Goal: Book appointment/travel/reservation

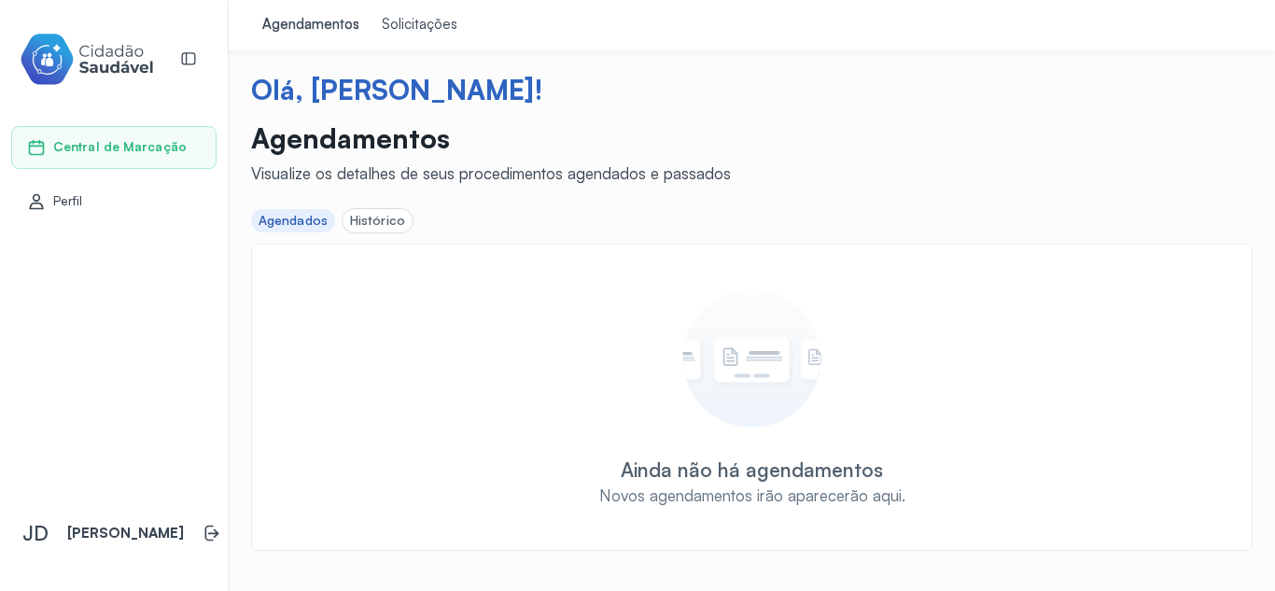
click at [400, 19] on div "Solicitações" at bounding box center [420, 25] width 76 height 19
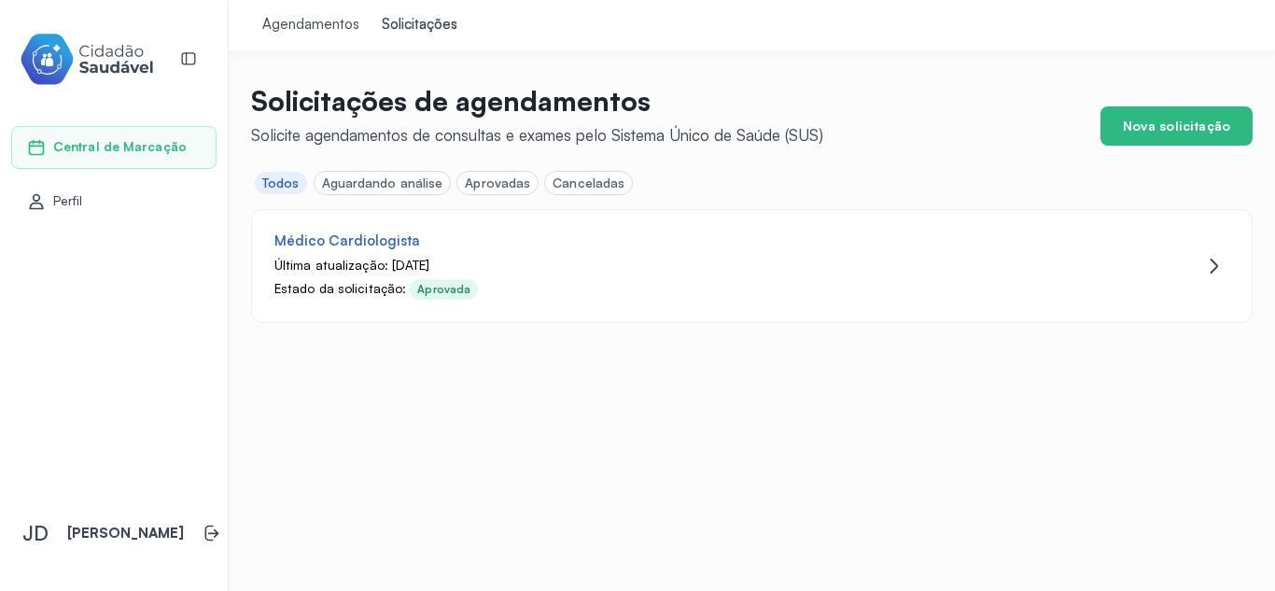
click at [302, 33] on div "Agendamentos" at bounding box center [310, 25] width 97 height 19
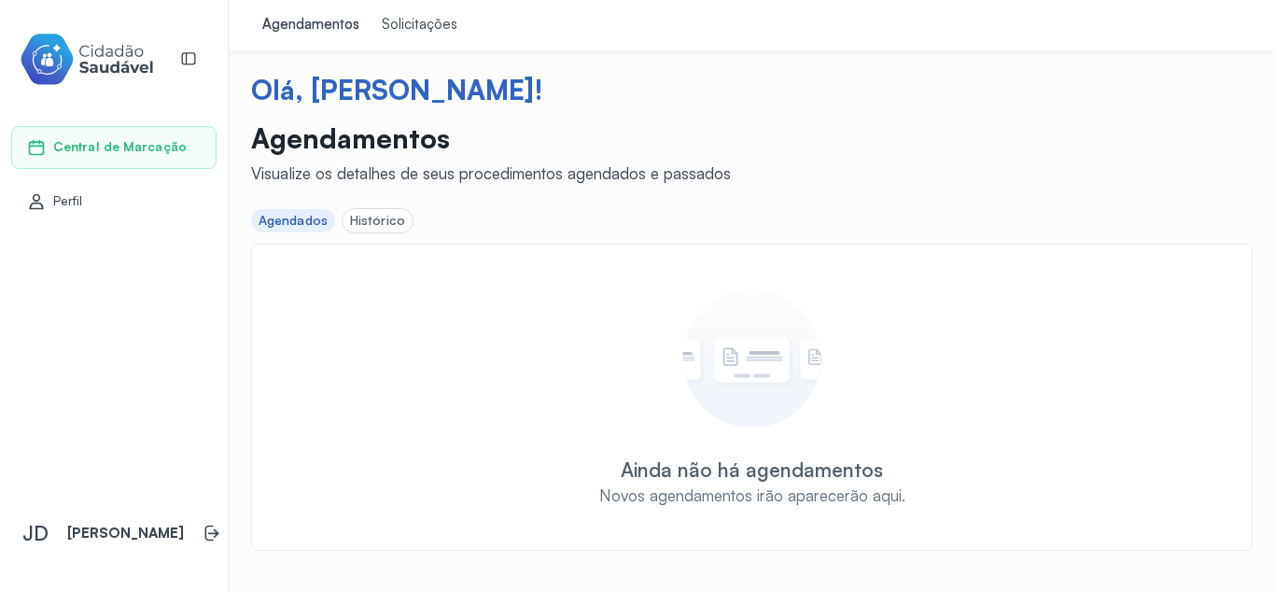
click at [383, 222] on div "Histórico" at bounding box center [377, 221] width 55 height 16
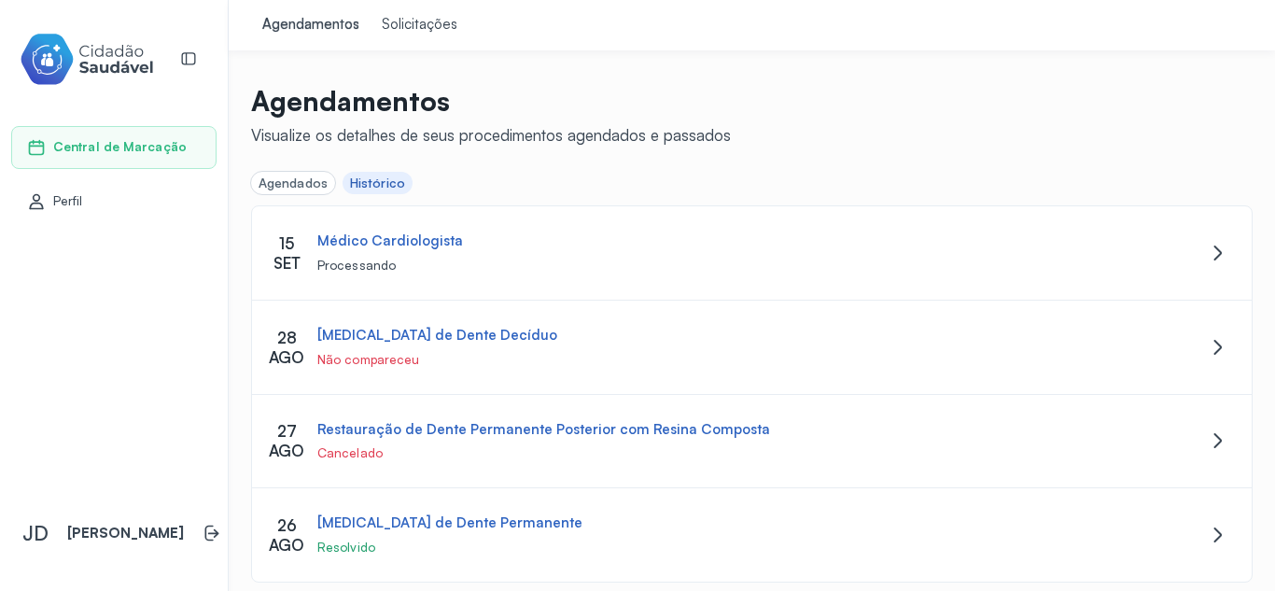
click at [101, 143] on span "Central de Marcação" at bounding box center [119, 147] width 133 height 16
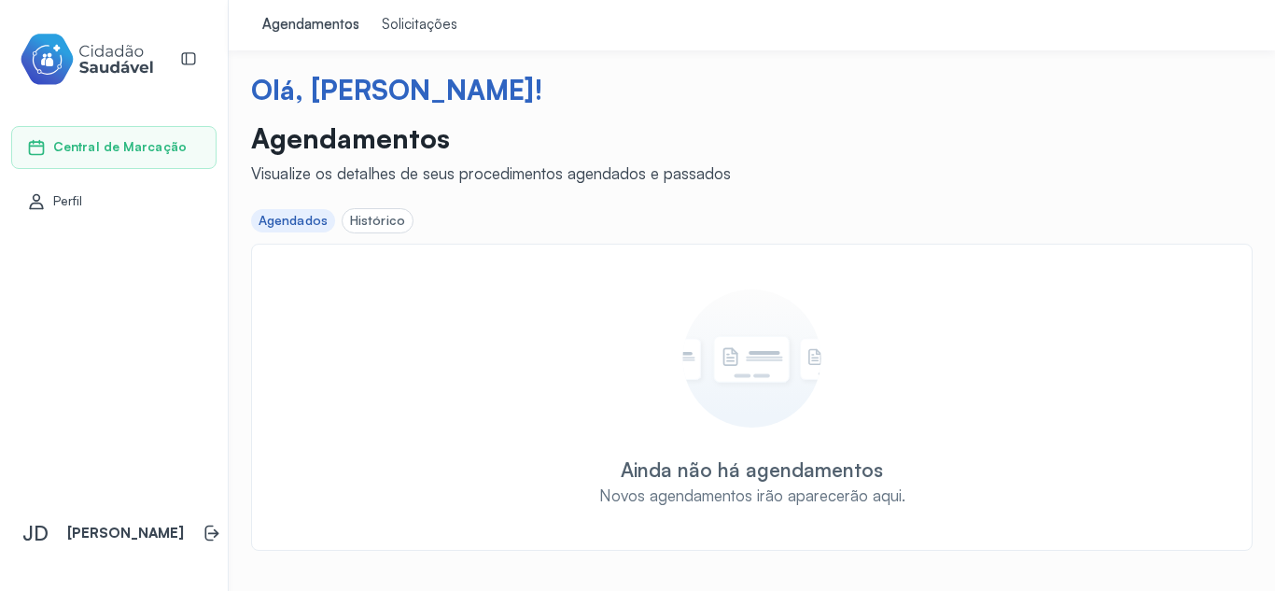
click at [418, 20] on div "Solicitações" at bounding box center [420, 25] width 76 height 19
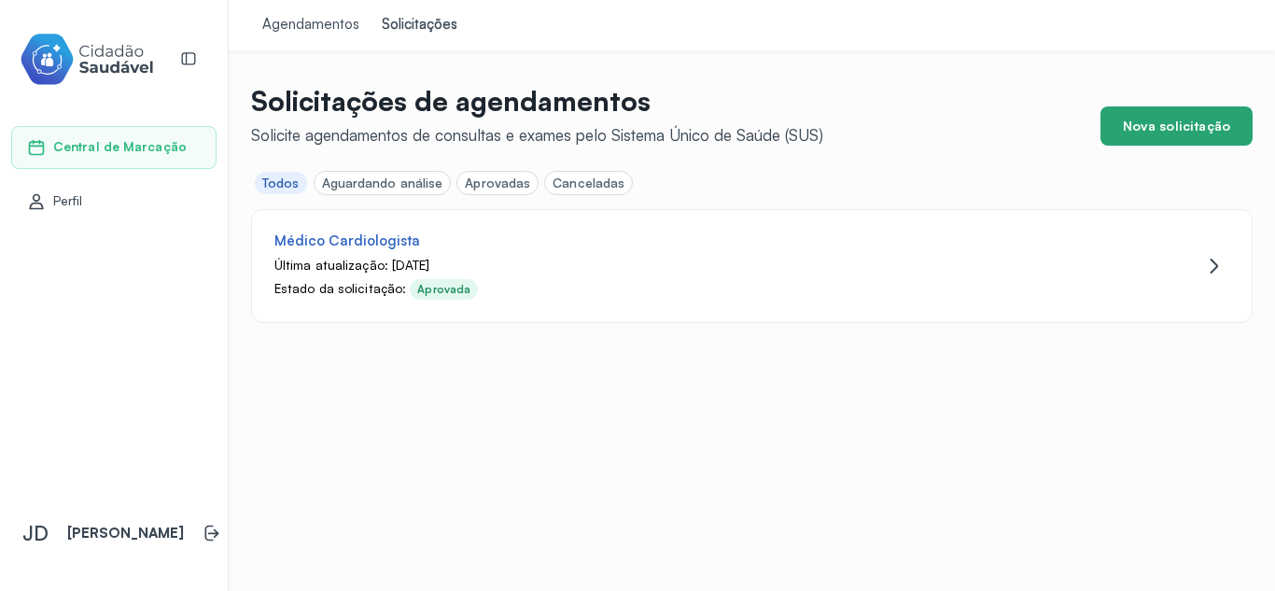
click at [1151, 119] on button "Nova solicitação" at bounding box center [1176, 125] width 152 height 39
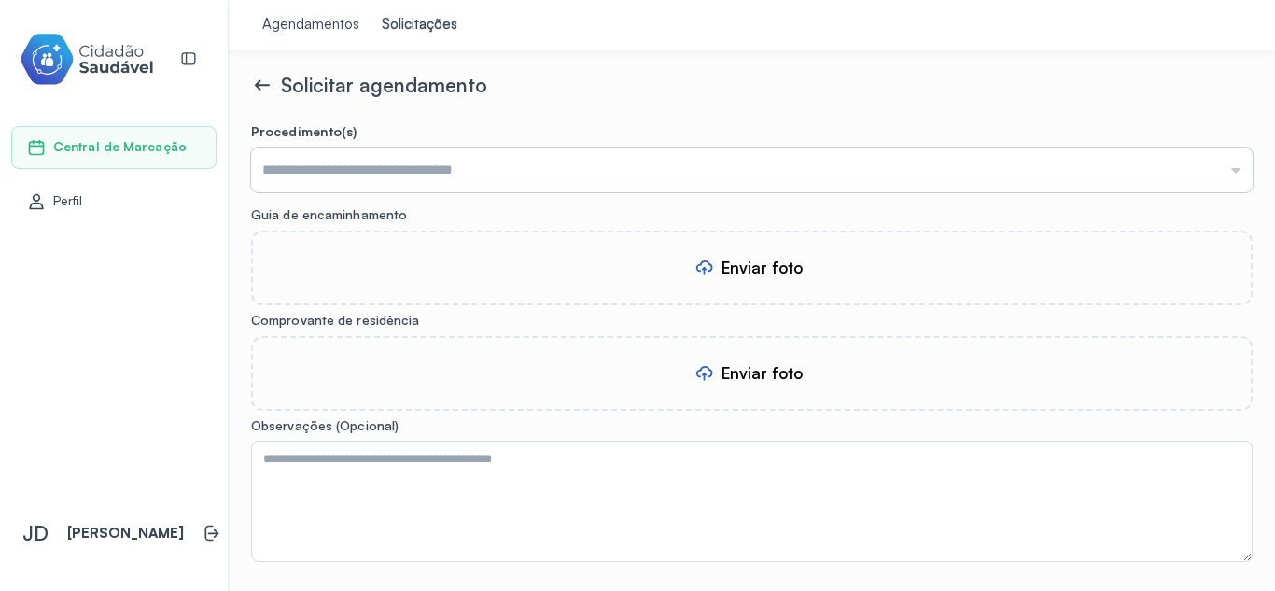
click at [357, 159] on input "text" at bounding box center [752, 169] width 1002 height 45
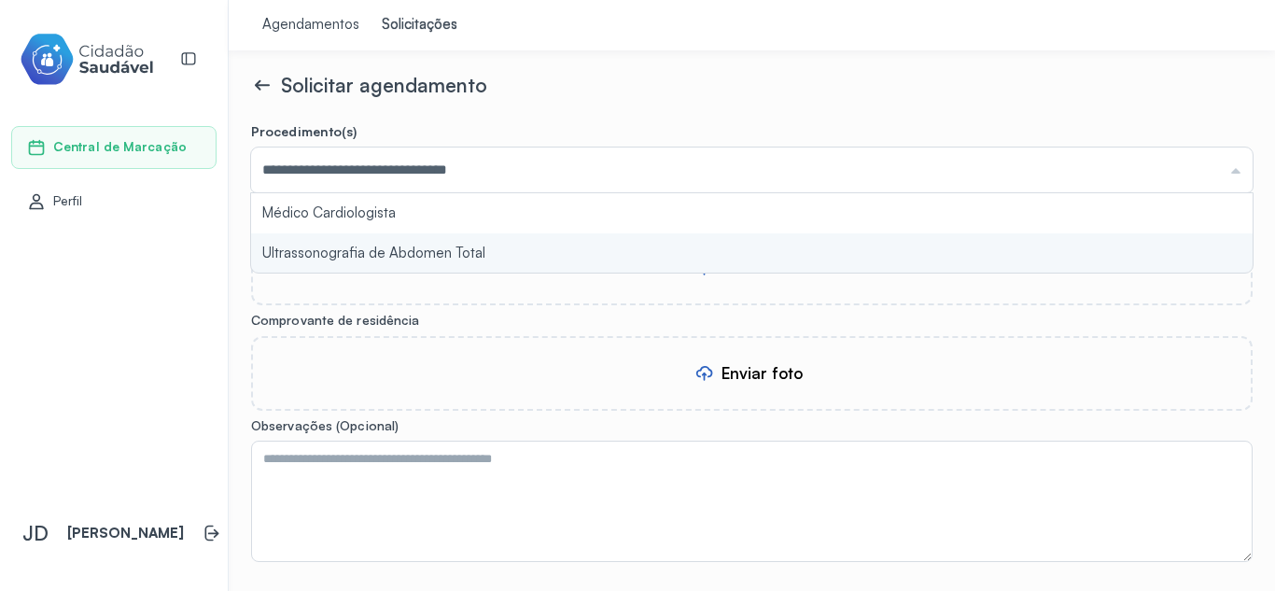
click at [359, 250] on form "**********" at bounding box center [752, 405] width 1002 height 564
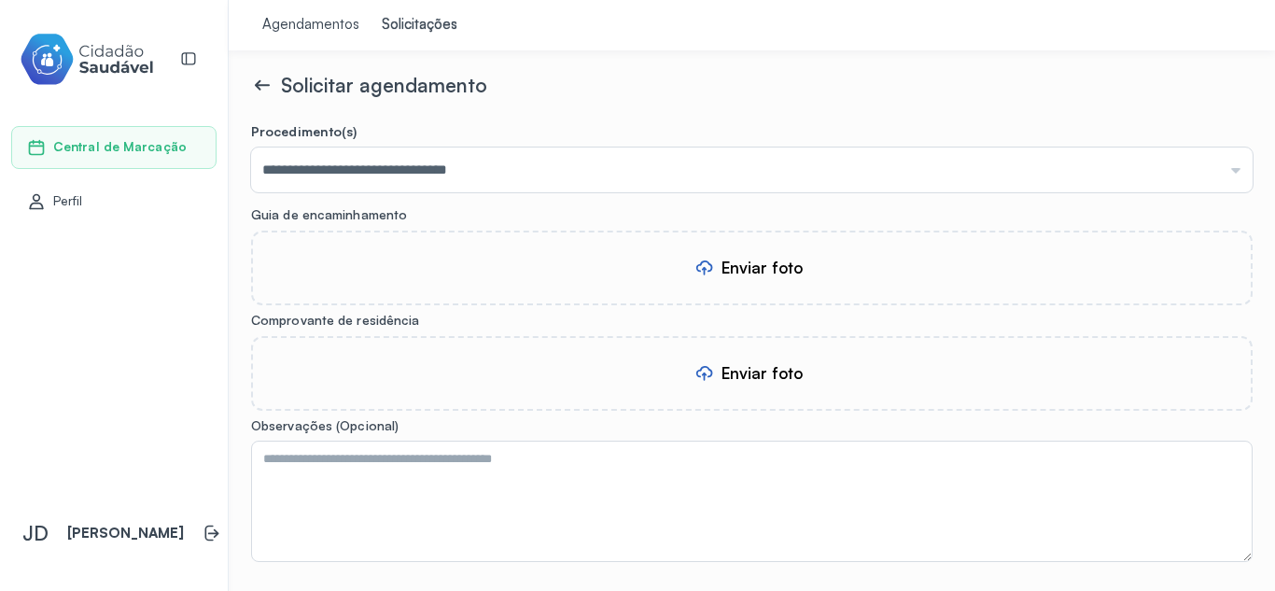
click at [722, 264] on div "Enviar foto" at bounding box center [762, 268] width 81 height 20
click at [741, 374] on div "Enviar foto" at bounding box center [762, 373] width 81 height 20
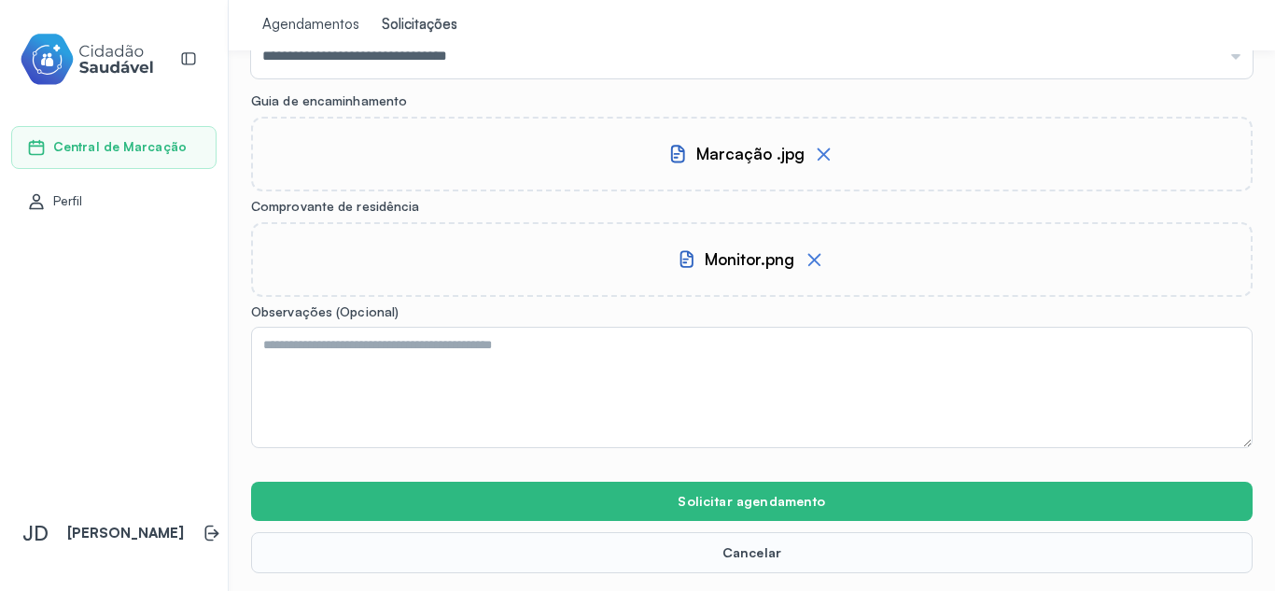
scroll to position [115, 0]
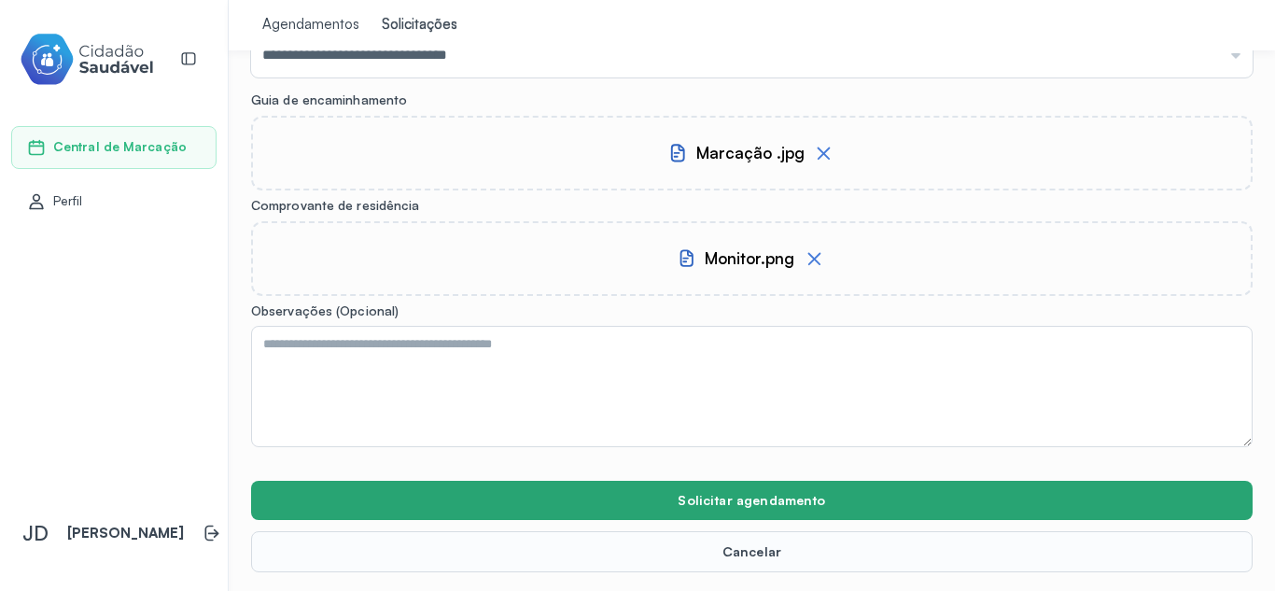
click at [734, 494] on button "Solicitar agendamento" at bounding box center [752, 500] width 1002 height 39
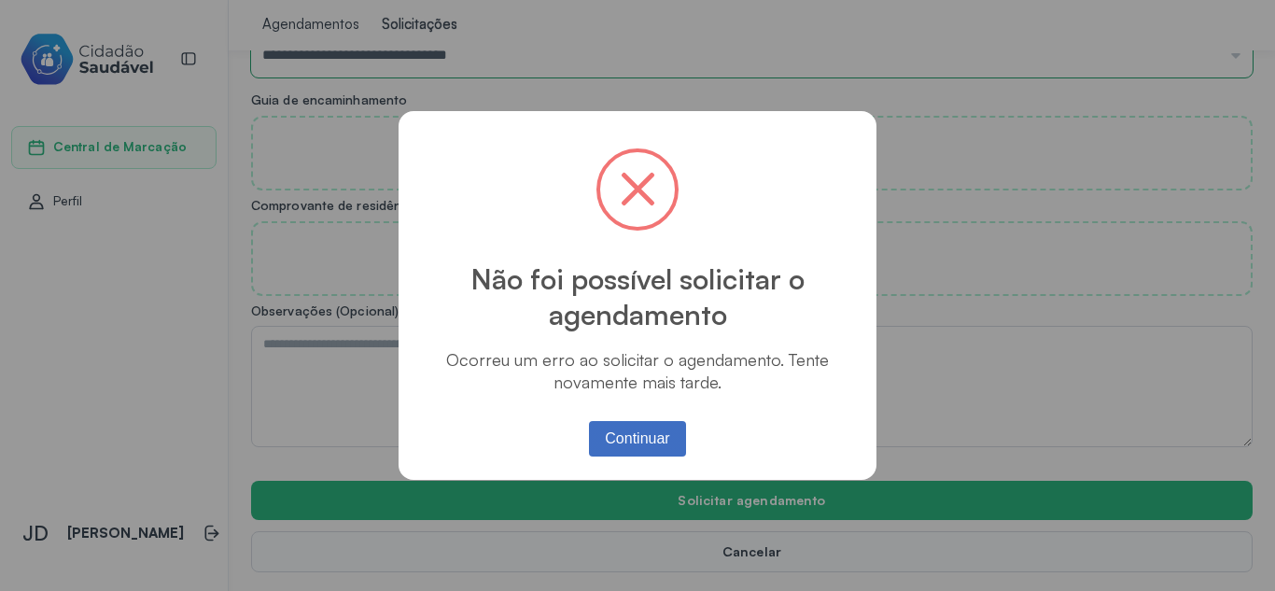
click at [639, 436] on button "Continuar" at bounding box center [638, 438] width 98 height 35
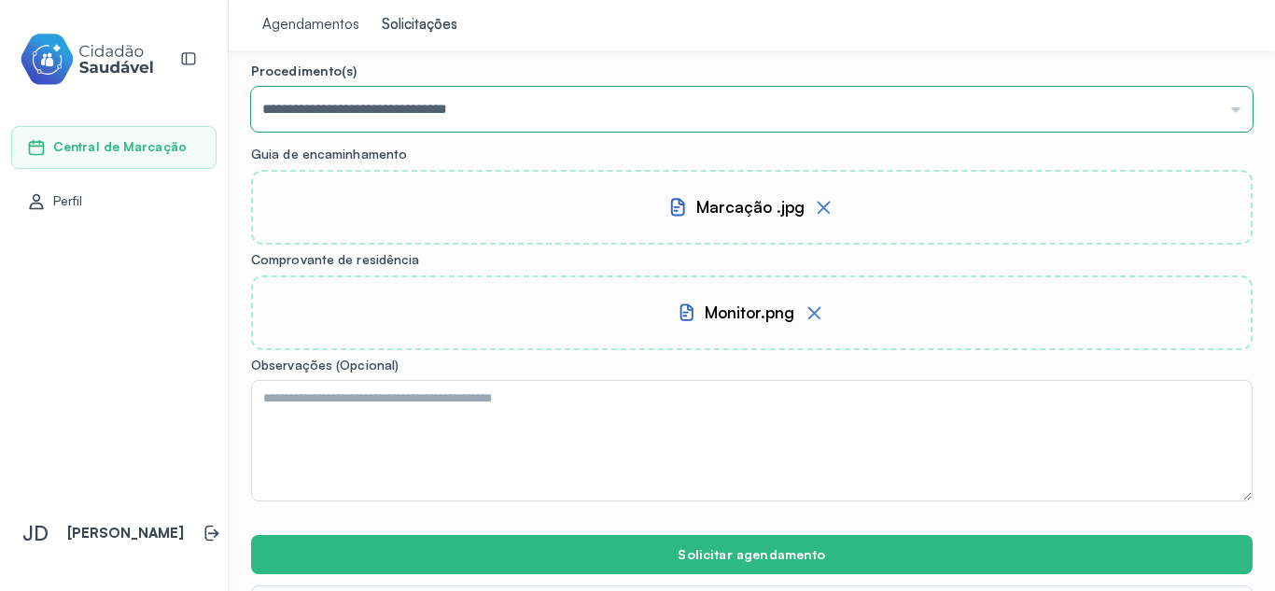
scroll to position [93, 0]
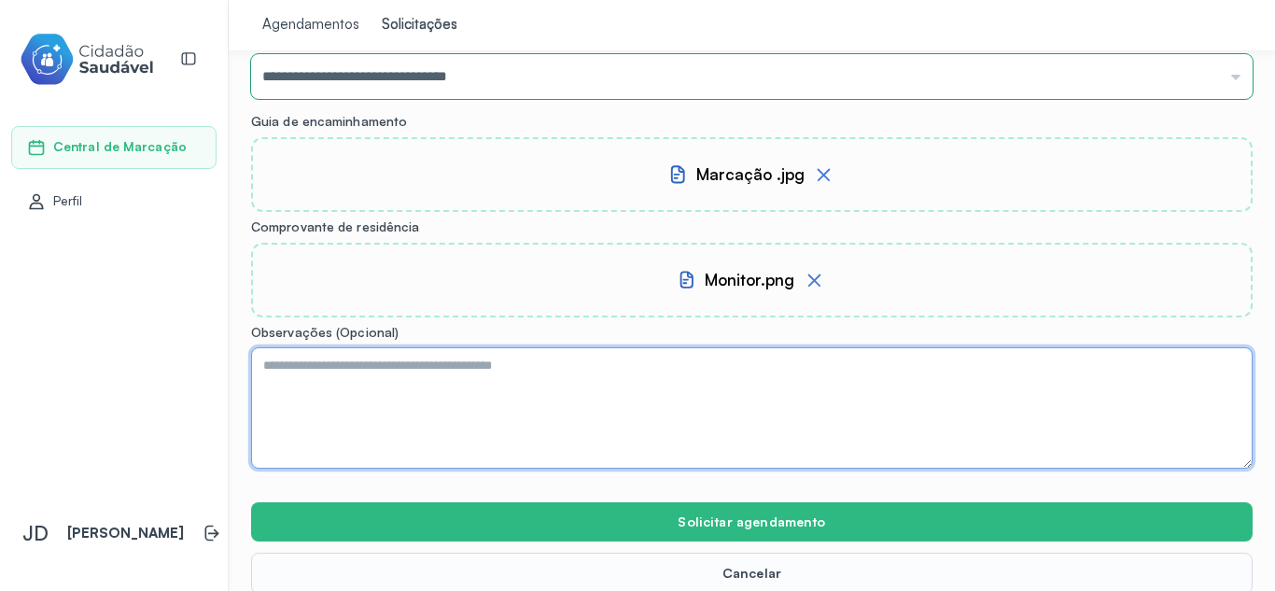
click at [518, 377] on textarea at bounding box center [752, 407] width 1002 height 121
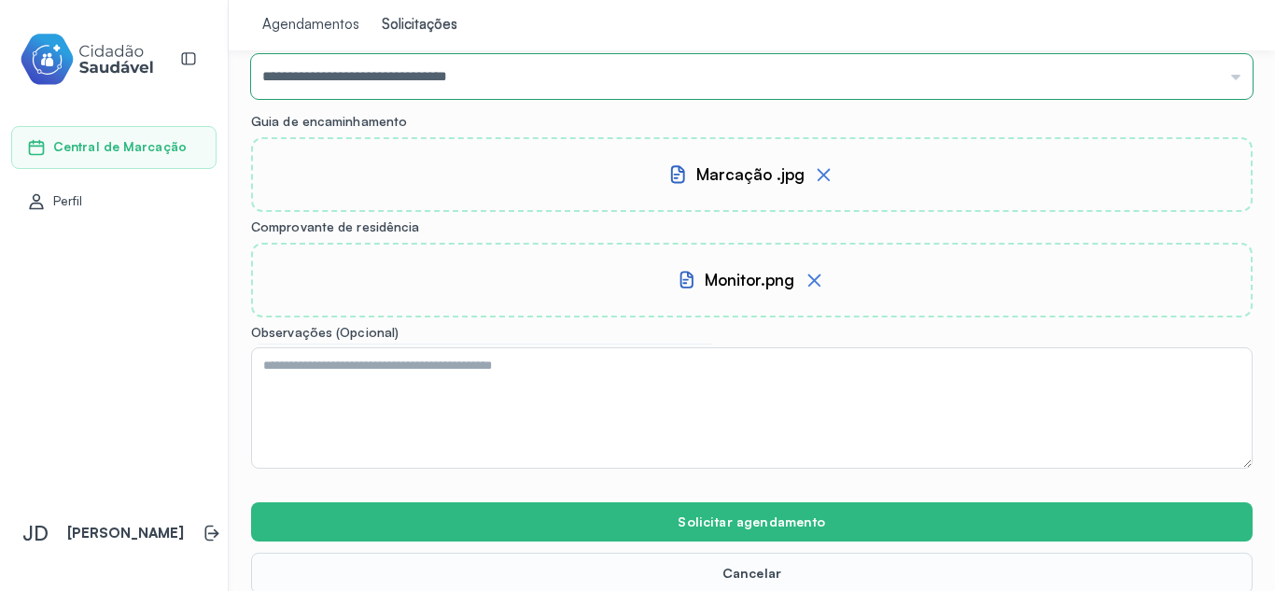
click at [807, 278] on icon at bounding box center [813, 279] width 13 height 13
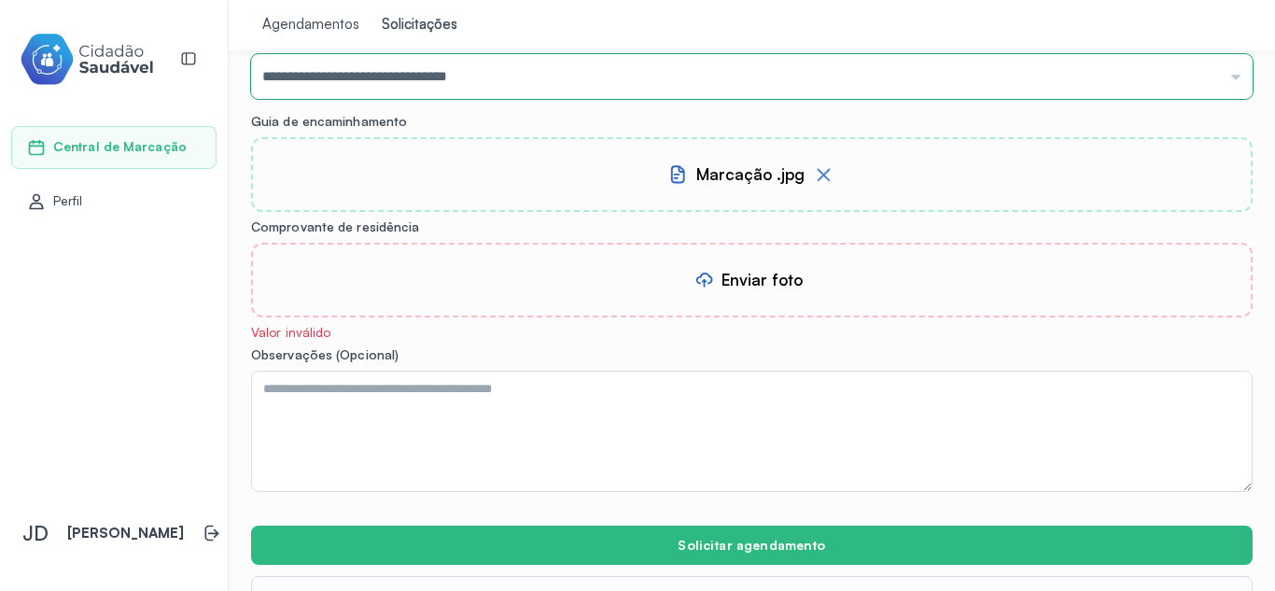
click at [734, 268] on div "Enviar foto" at bounding box center [751, 280] width 115 height 26
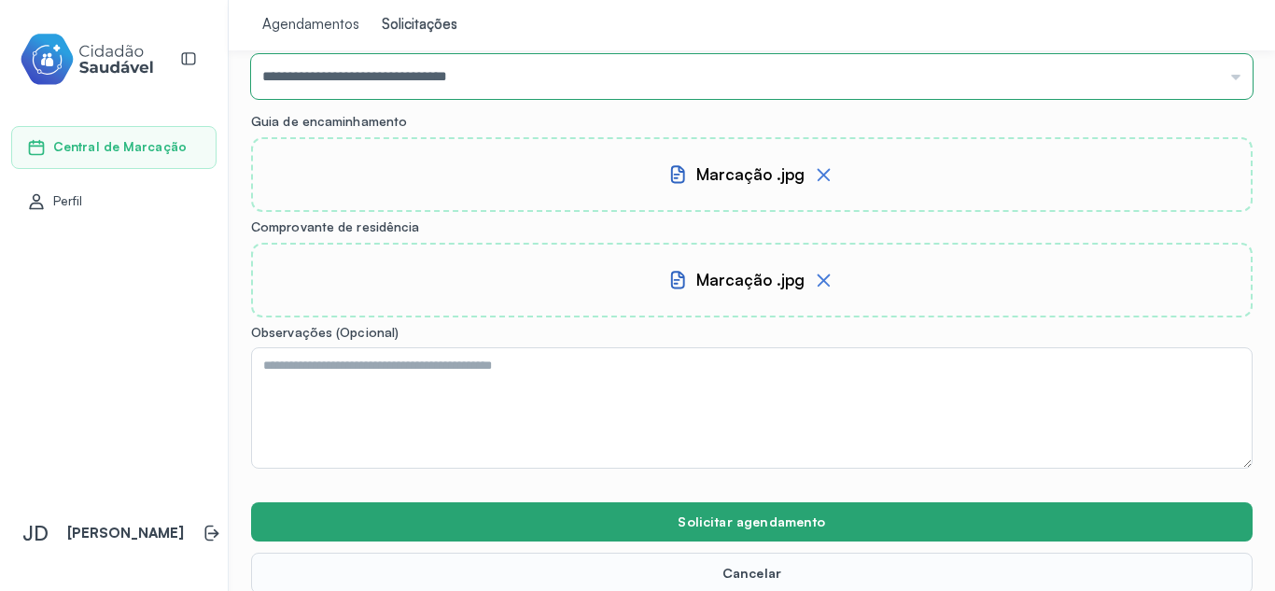
click at [727, 517] on button "Solicitar agendamento" at bounding box center [752, 521] width 1002 height 39
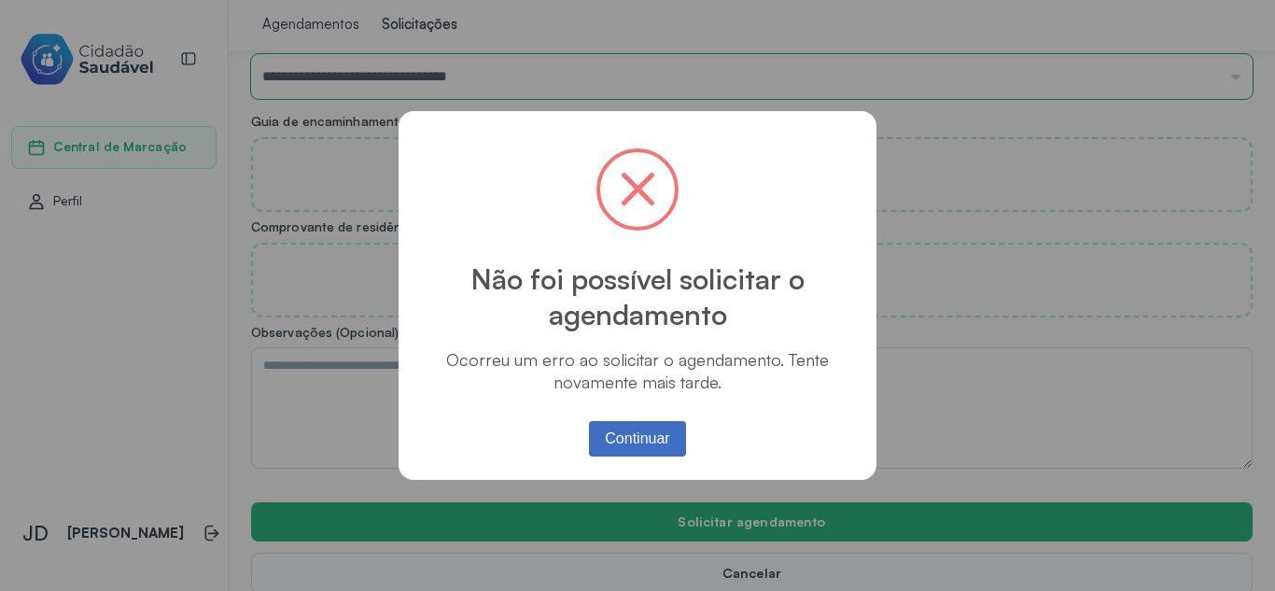
click at [632, 432] on button "Continuar" at bounding box center [638, 438] width 98 height 35
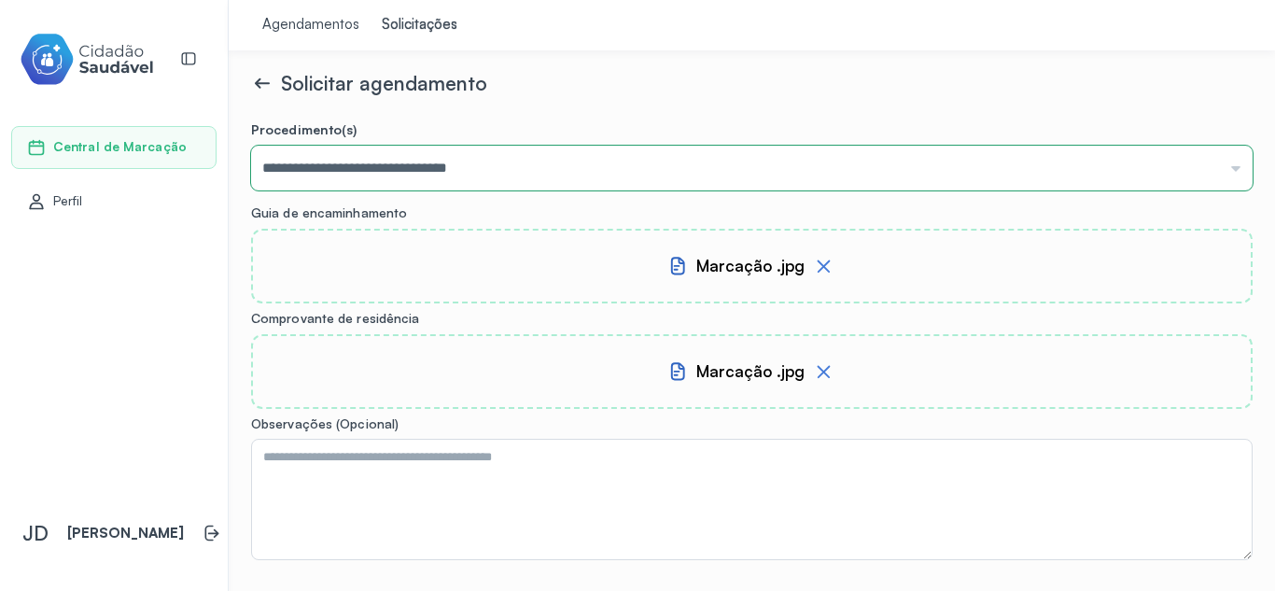
scroll to position [0, 0]
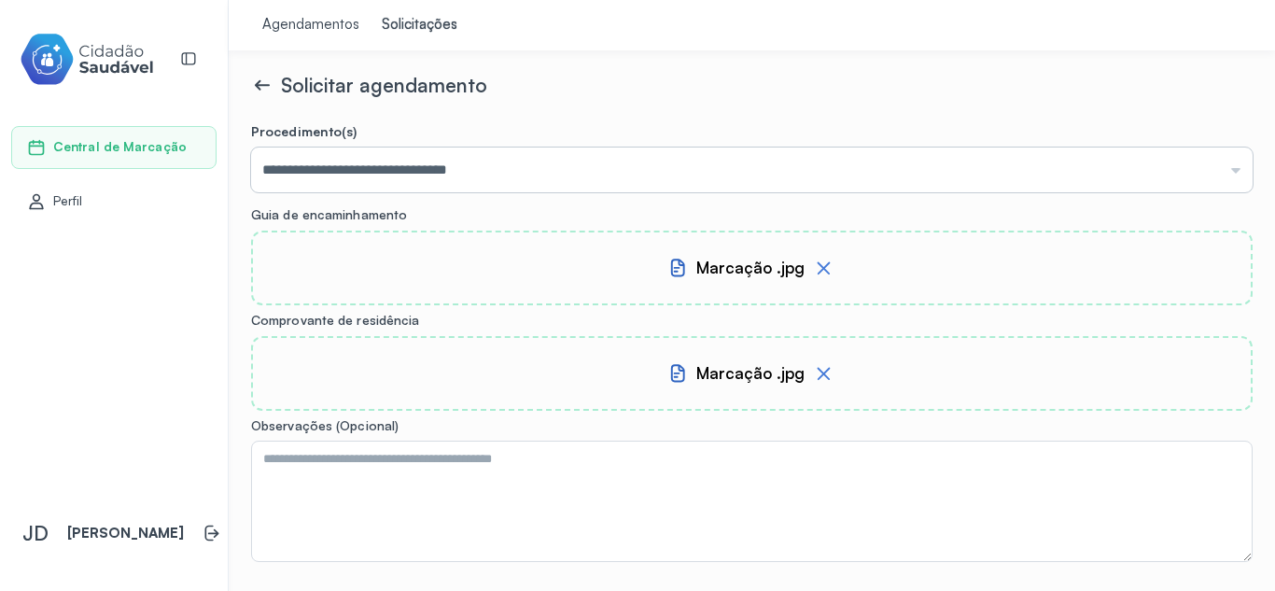
click at [512, 170] on input "**********" at bounding box center [752, 169] width 1002 height 45
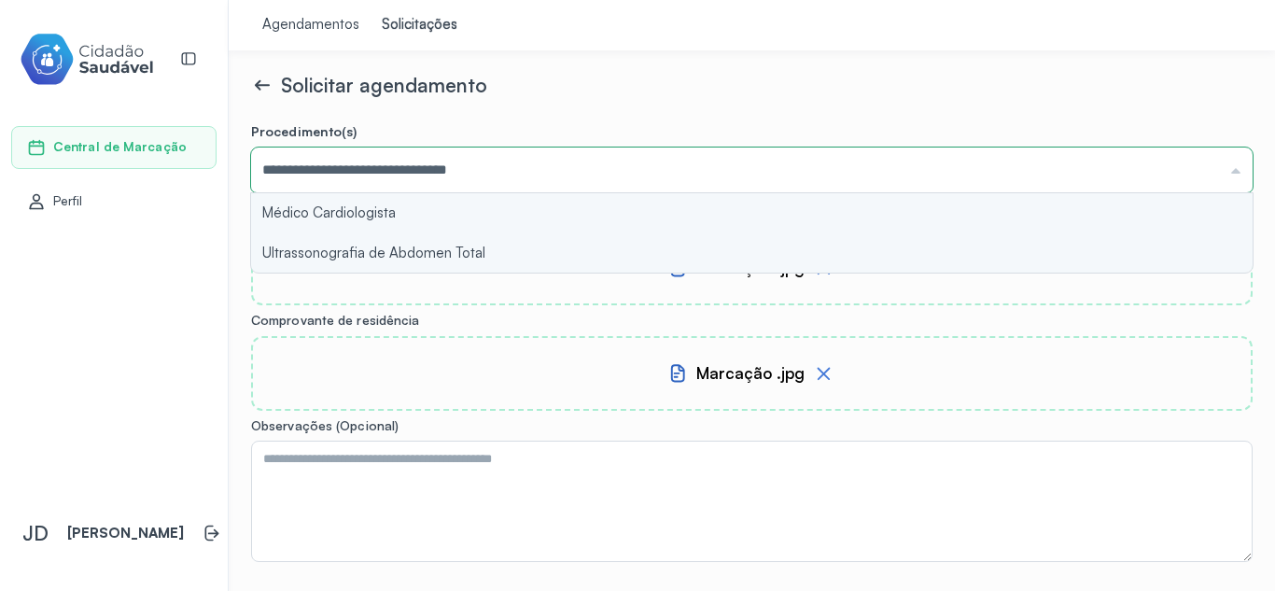
type input "**********"
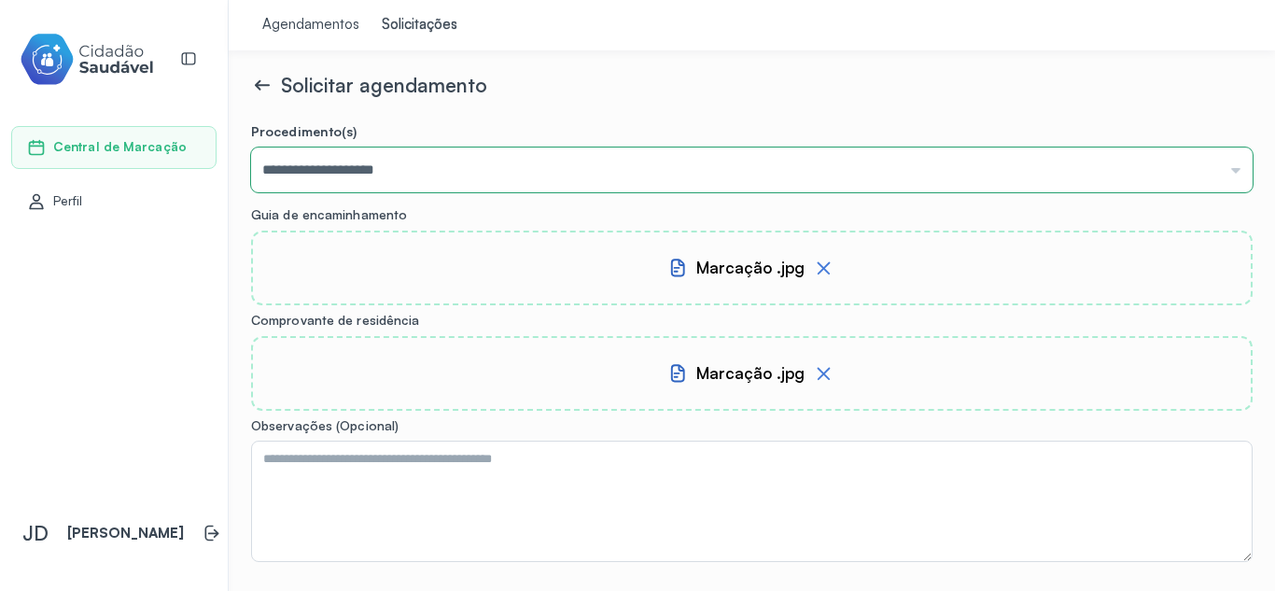
click at [423, 215] on form "**********" at bounding box center [752, 405] width 1002 height 564
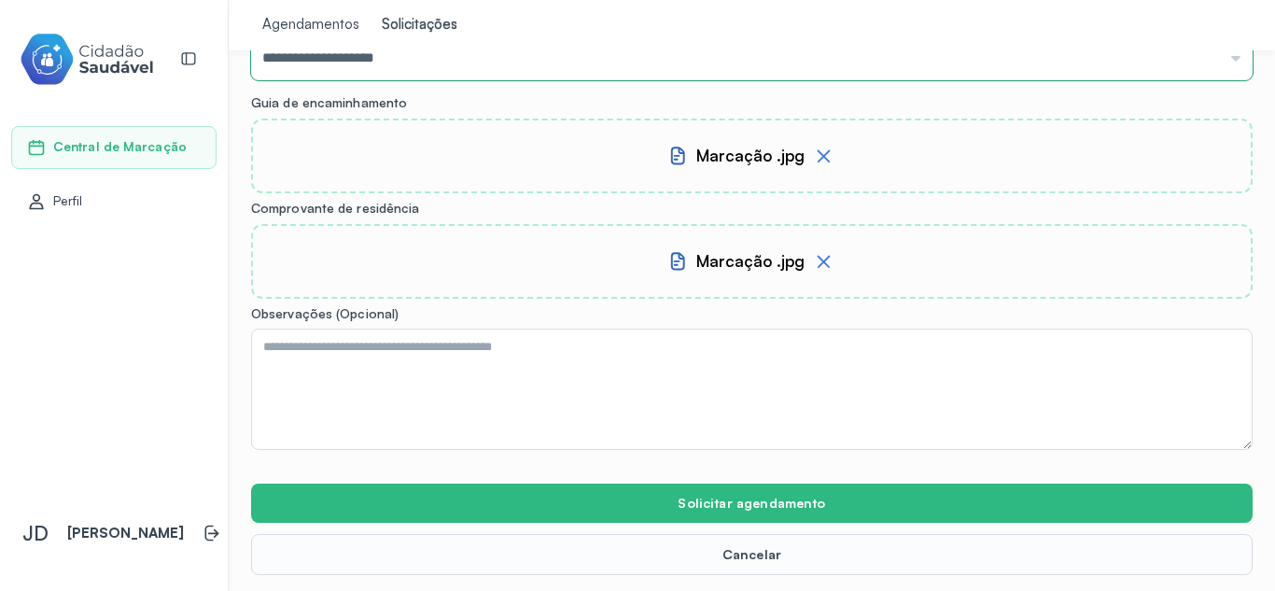
scroll to position [115, 0]
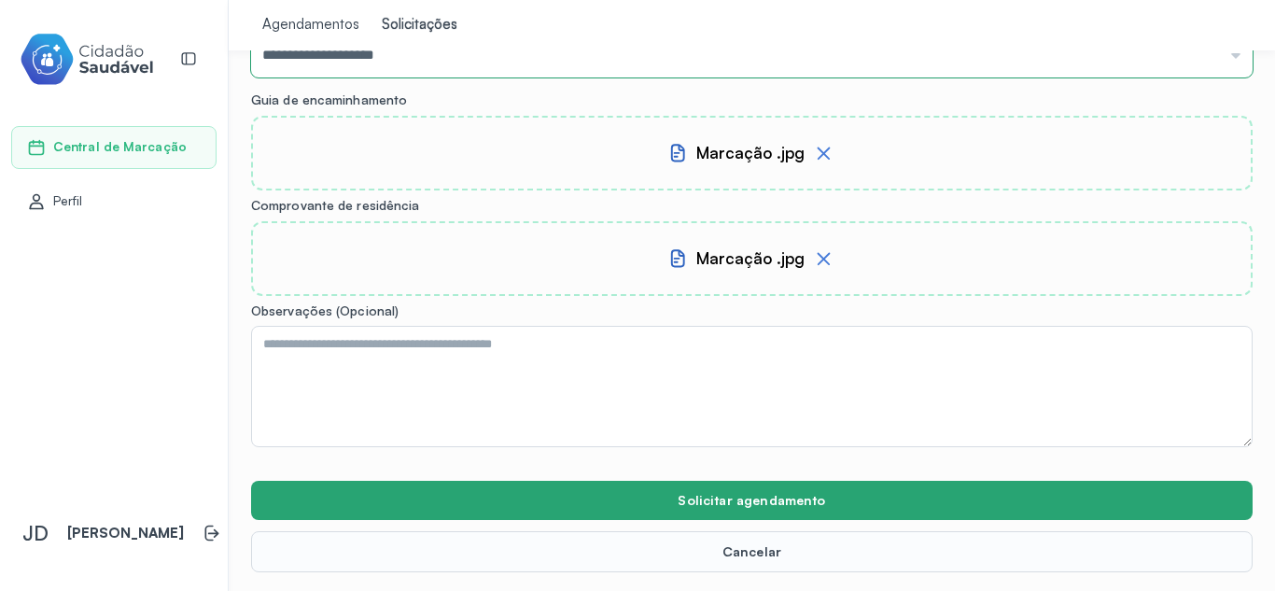
click at [660, 492] on button "Solicitar agendamento" at bounding box center [752, 500] width 1002 height 39
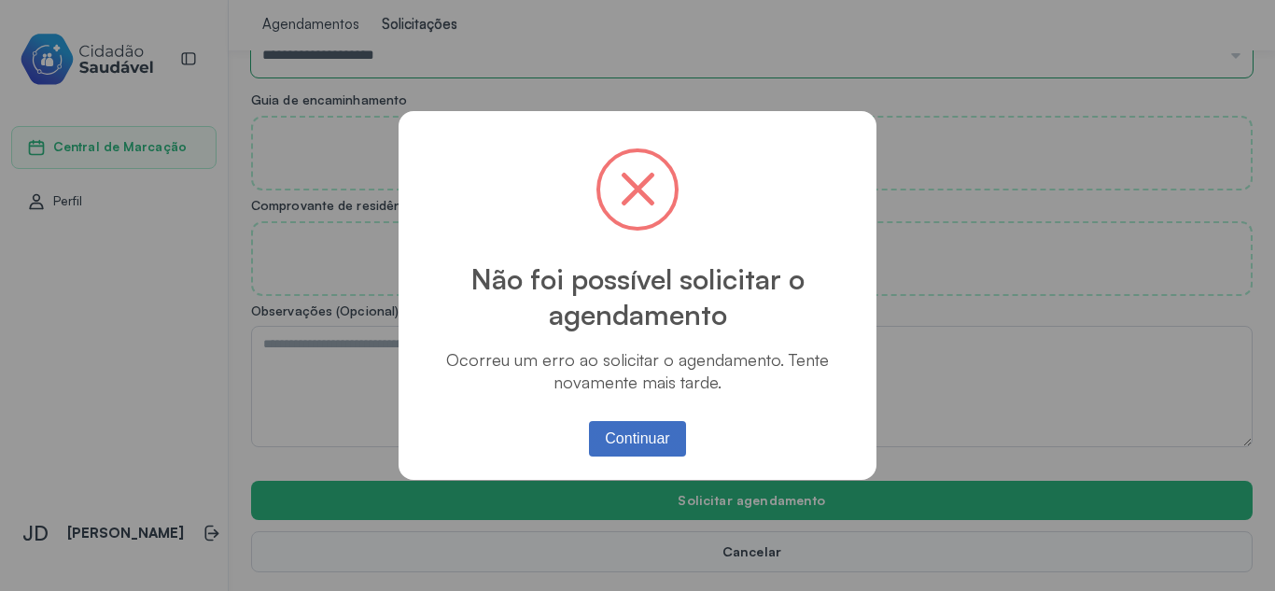
click at [622, 454] on button "Continuar" at bounding box center [638, 438] width 98 height 35
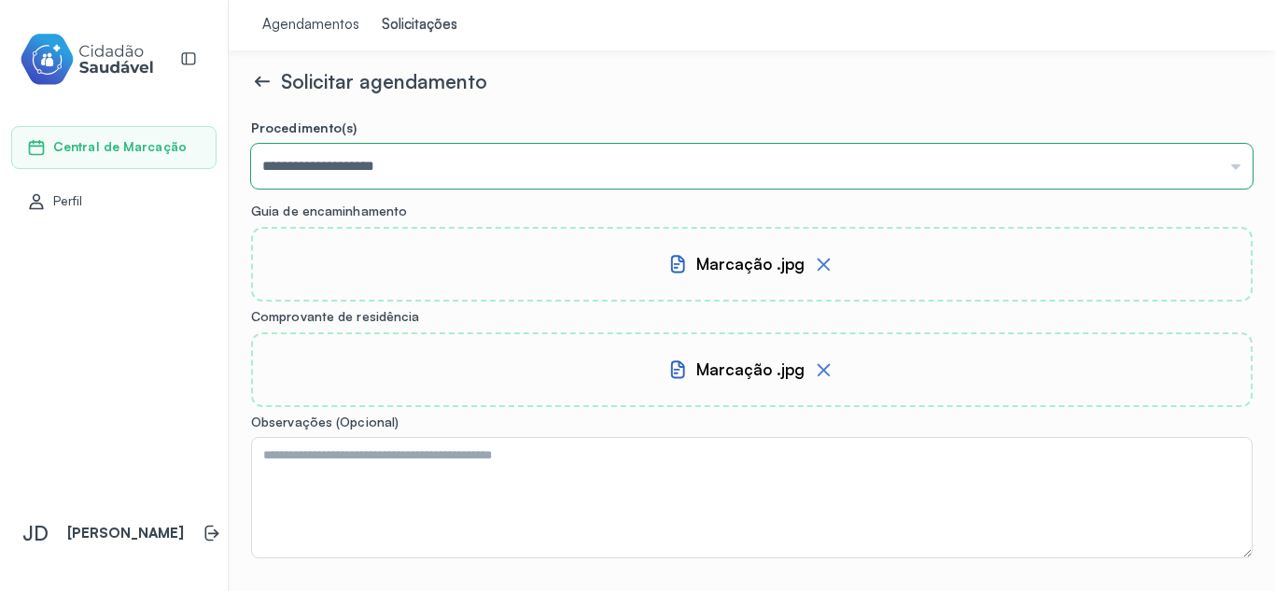
scroll to position [0, 0]
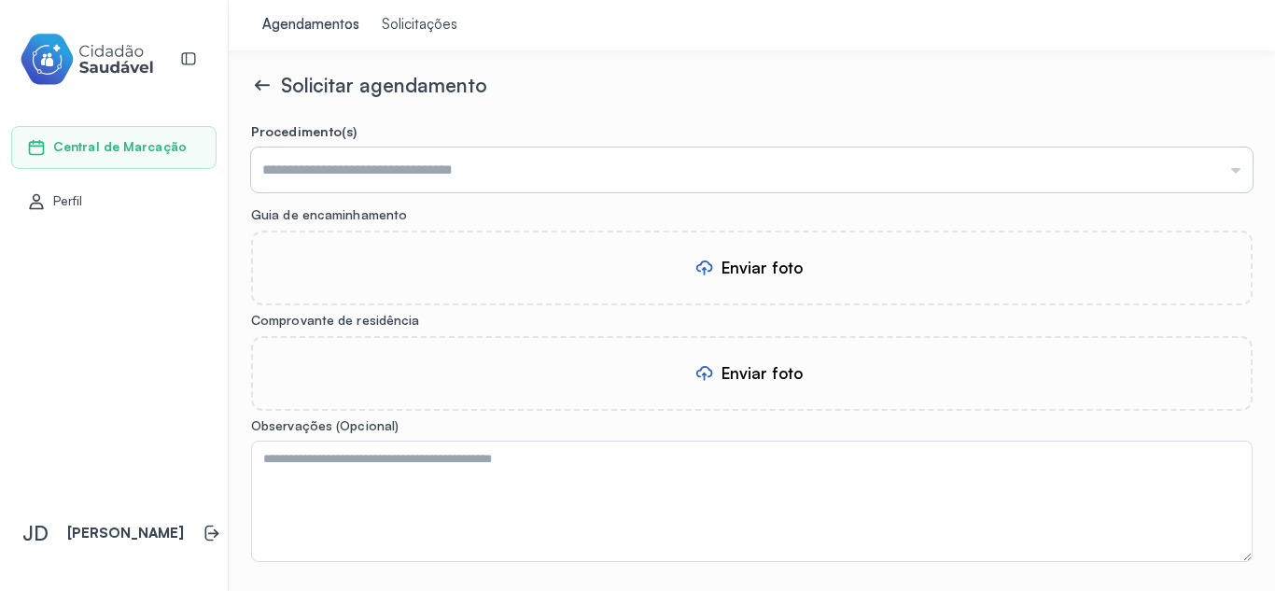
click at [394, 172] on input "text" at bounding box center [752, 169] width 1002 height 45
click at [396, 247] on form "**********" at bounding box center [752, 405] width 1002 height 564
click at [615, 243] on div "Enviar foto" at bounding box center [752, 268] width 1002 height 75
click at [625, 389] on div "Enviar foto" at bounding box center [752, 373] width 1002 height 75
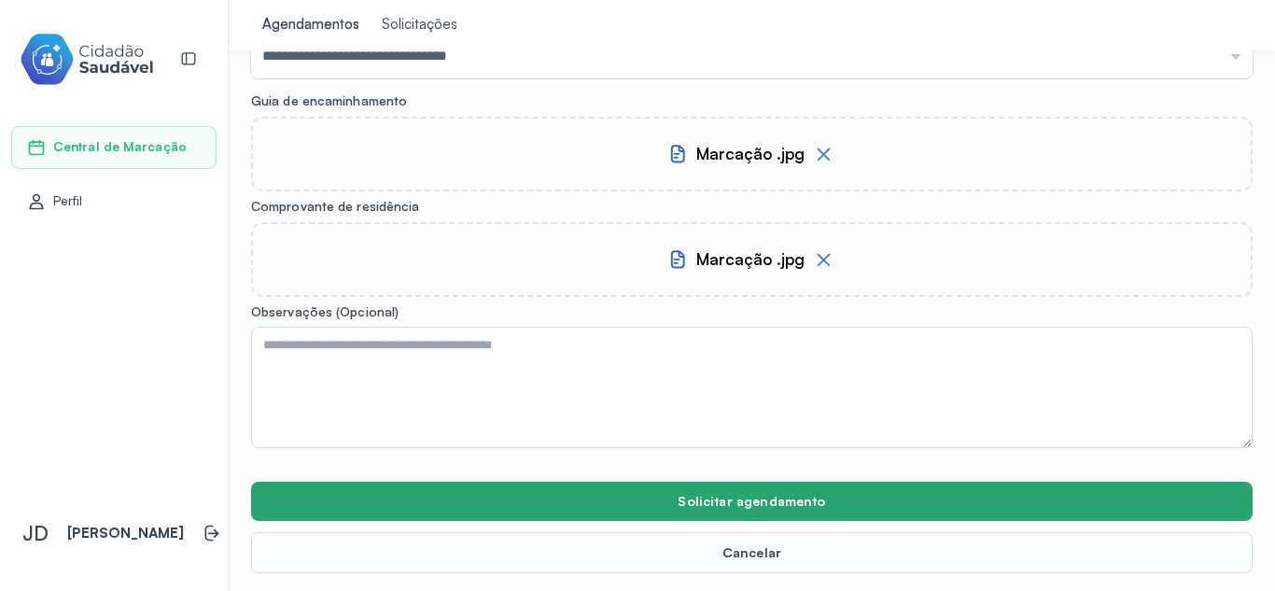
scroll to position [115, 0]
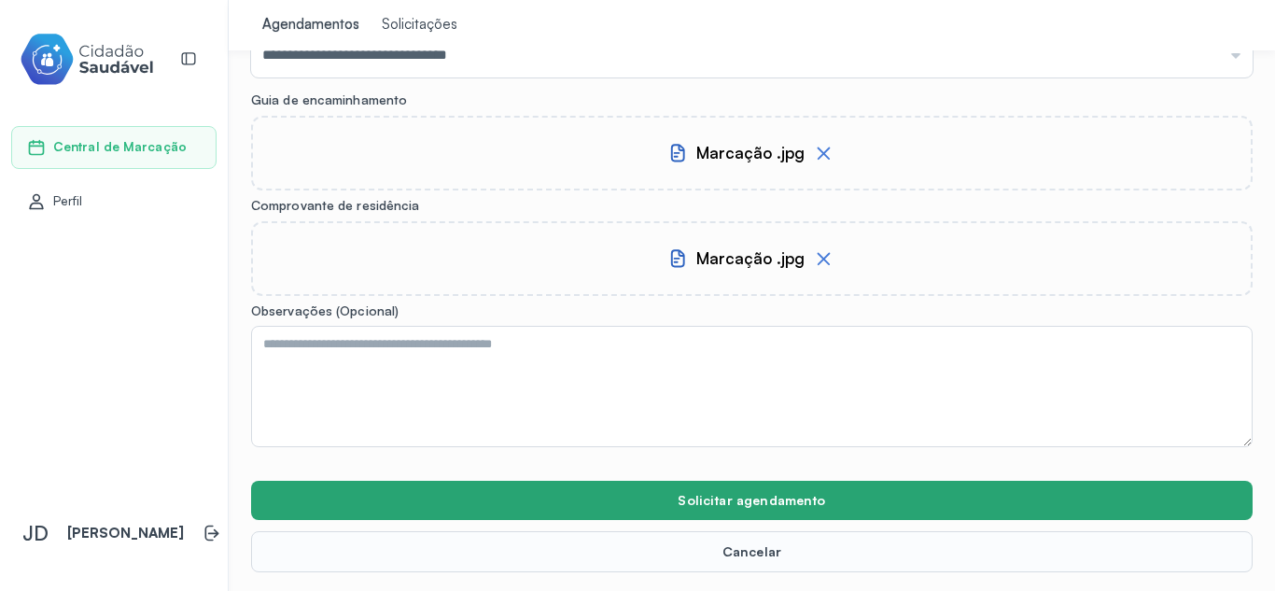
click at [650, 481] on button "Solicitar agendamento" at bounding box center [752, 500] width 1002 height 39
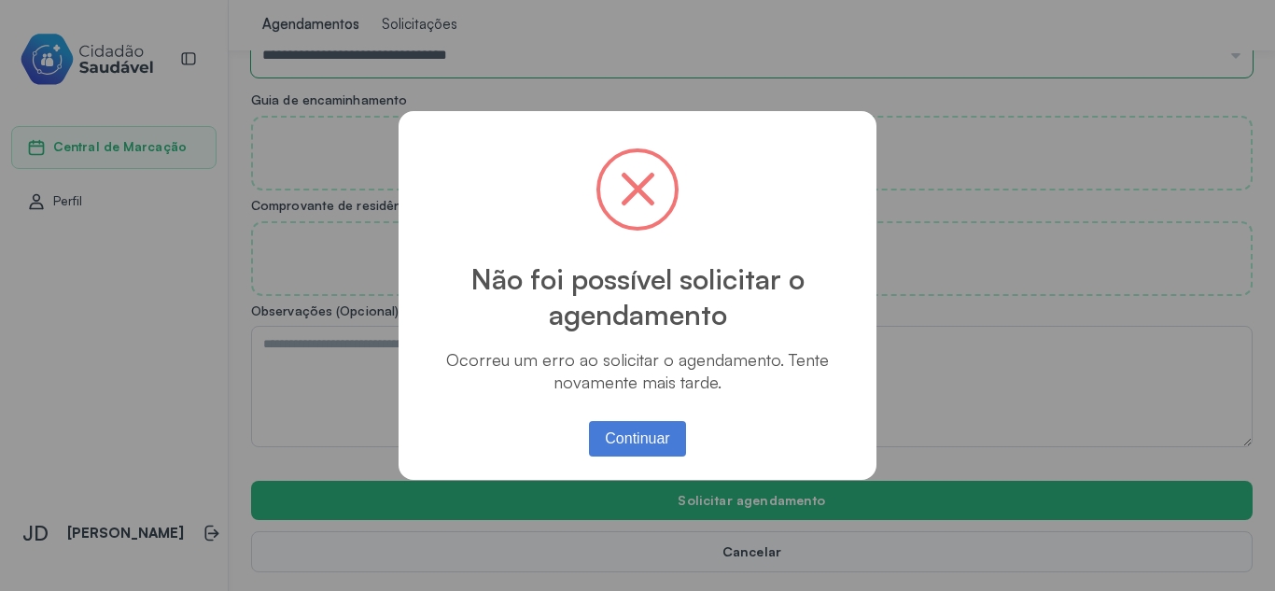
click at [619, 420] on div "Continuar No Cancel" at bounding box center [637, 438] width 107 height 45
click at [621, 439] on button "Continuar" at bounding box center [638, 438] width 98 height 35
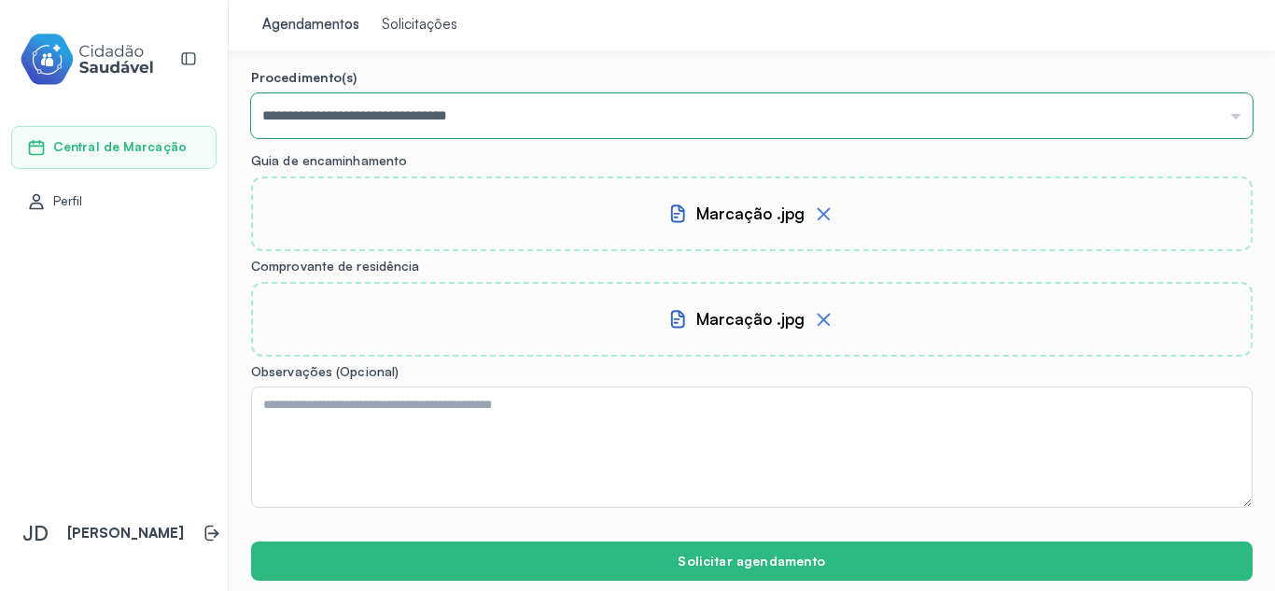
scroll to position [21, 0]
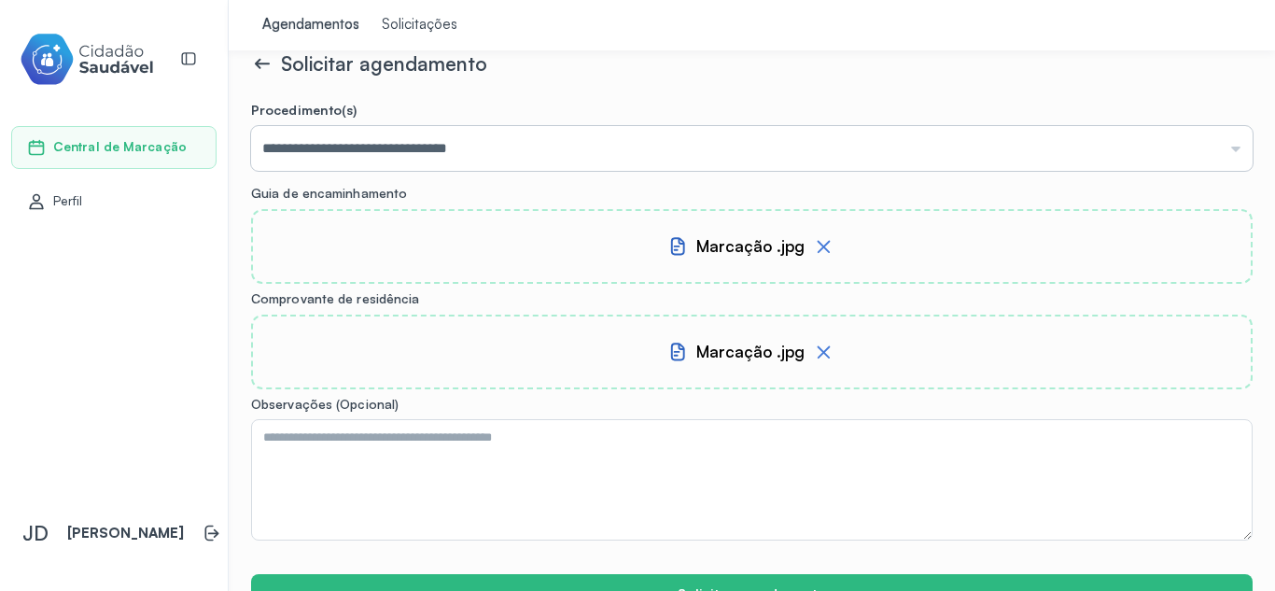
click at [452, 147] on input "**********" at bounding box center [752, 148] width 1002 height 45
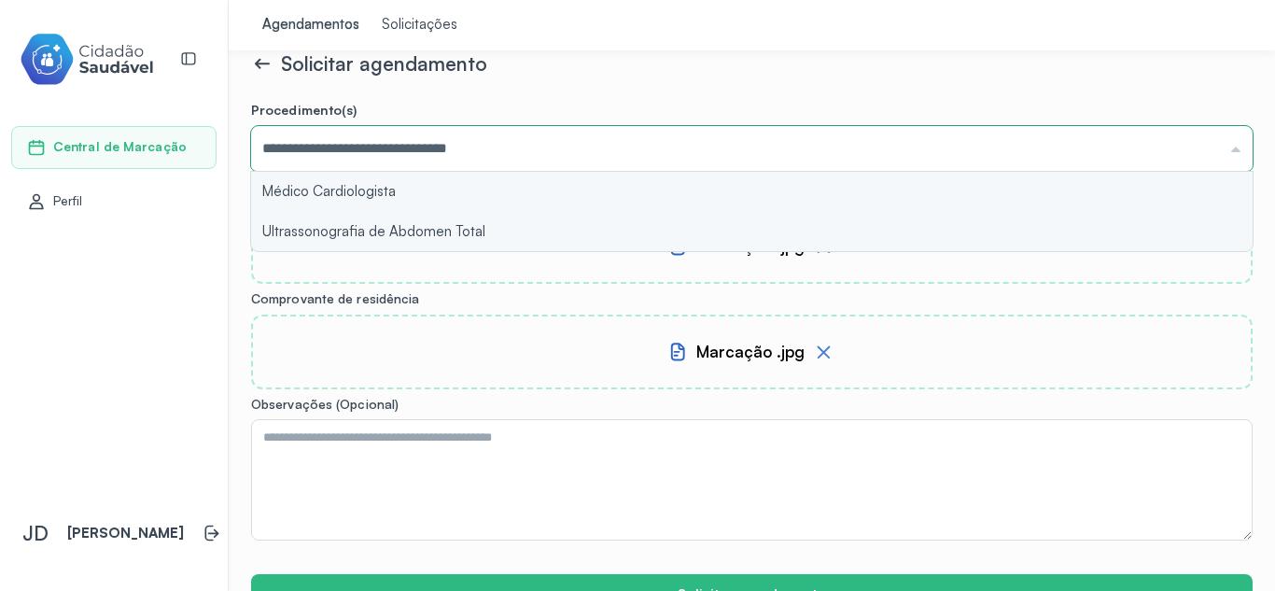
type input "**********"
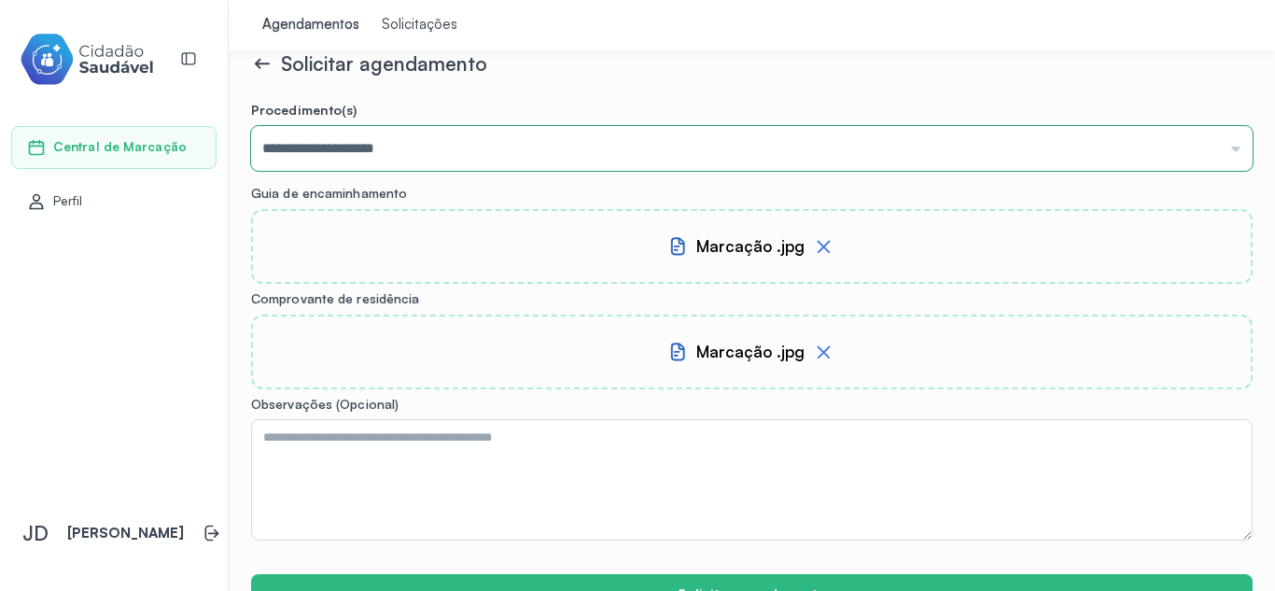
click at [397, 192] on form "**********" at bounding box center [752, 384] width 1002 height 564
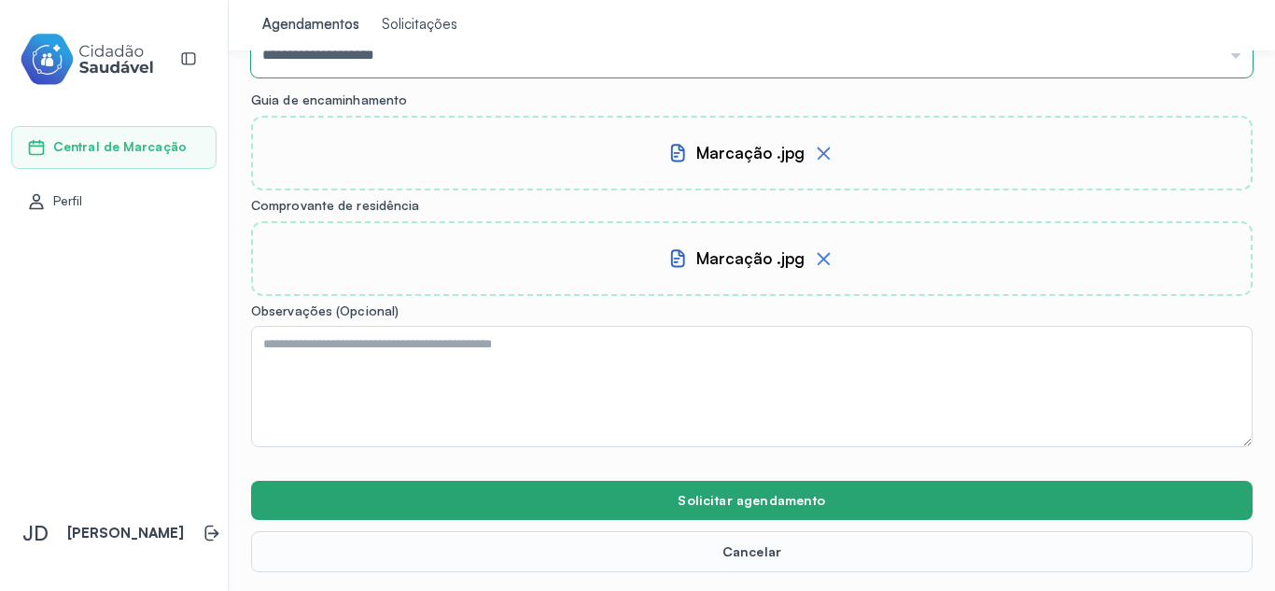
click at [617, 495] on button "Solicitar agendamento" at bounding box center [752, 500] width 1002 height 39
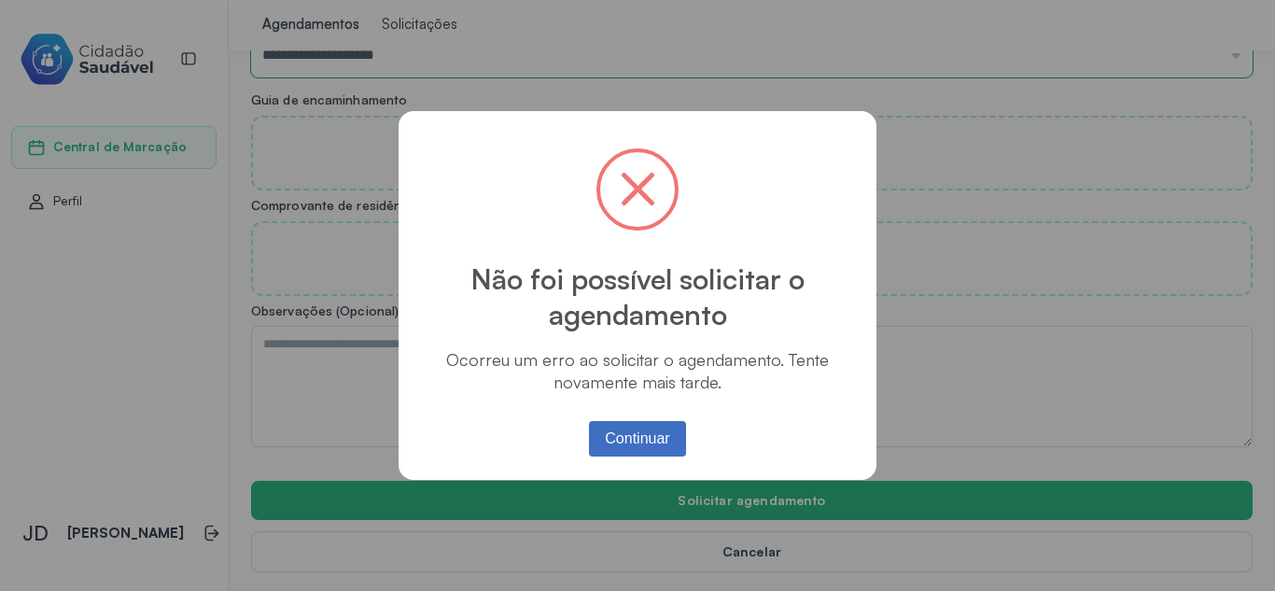
drag, startPoint x: 638, startPoint y: 436, endPoint x: 731, endPoint y: 491, distance: 108.4
click at [638, 437] on button "Continuar" at bounding box center [638, 438] width 98 height 35
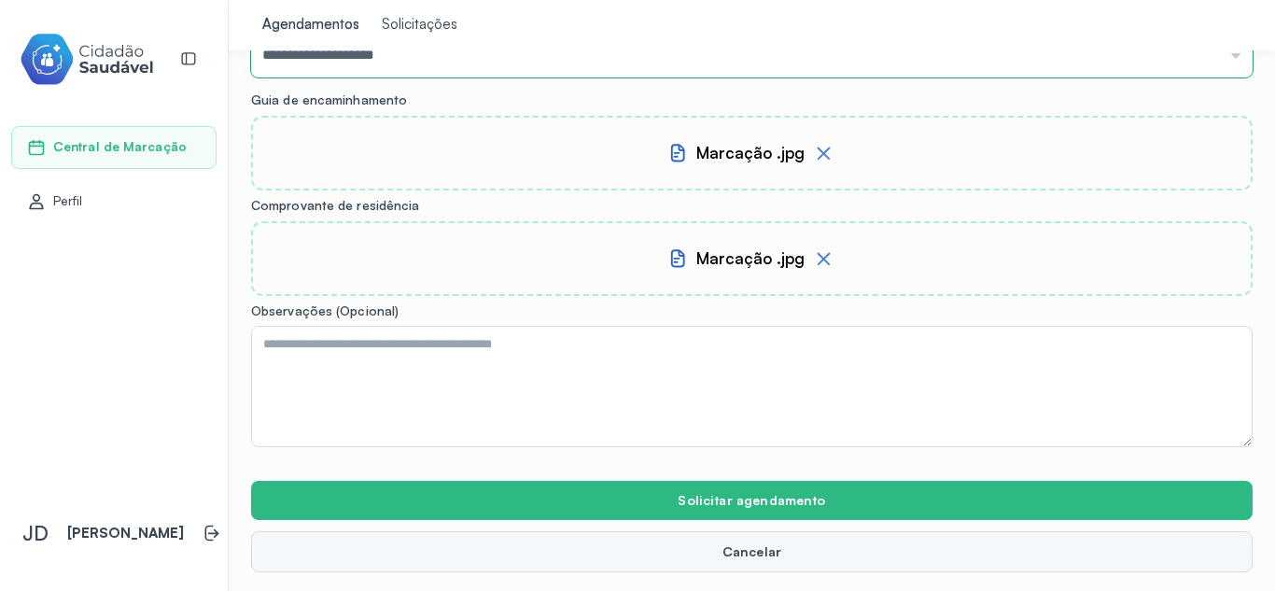
click at [726, 552] on button "Cancelar" at bounding box center [752, 551] width 1002 height 41
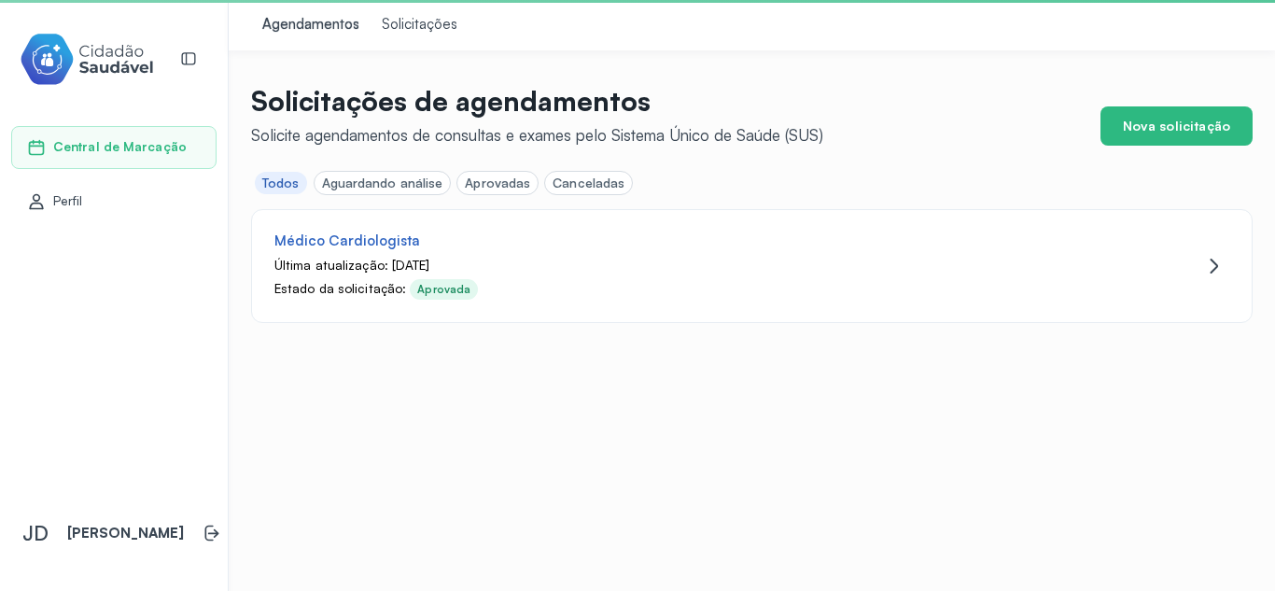
click at [760, 590] on html "Central de Marcação Perfil JD João Da Silva Agendamentos Solicitações Solicitaç…" at bounding box center [637, 295] width 1275 height 591
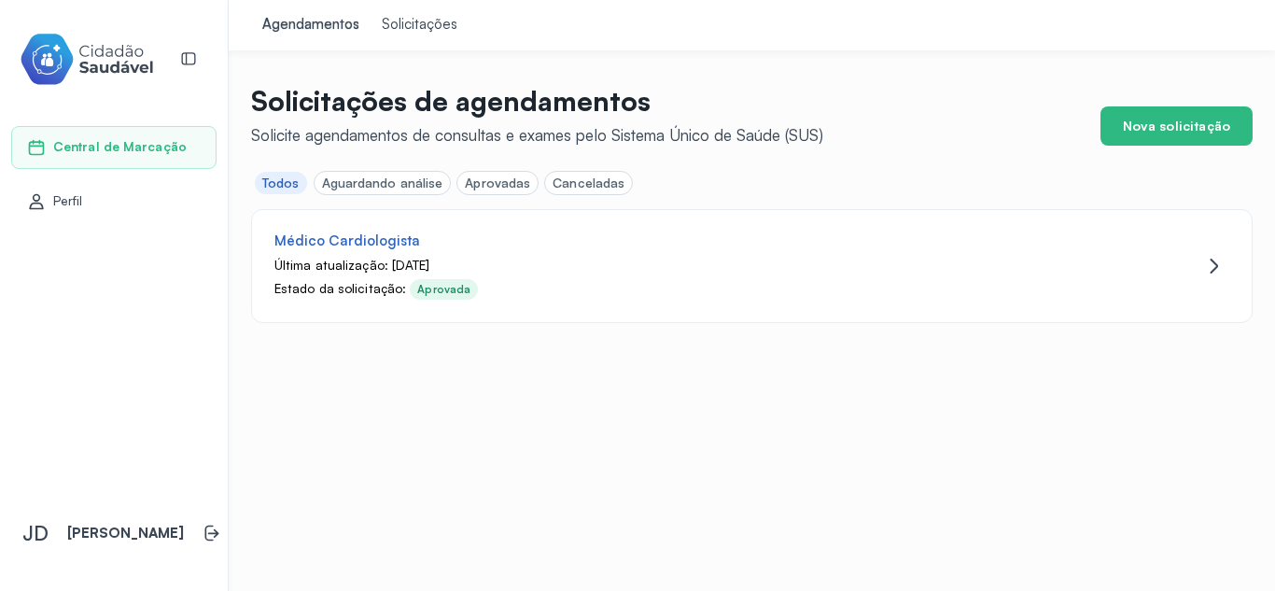
click at [430, 30] on div "Solicitações" at bounding box center [420, 25] width 76 height 19
click at [417, 12] on link "Solicitações" at bounding box center [420, 25] width 98 height 50
click at [1155, 136] on button "Nova solicitação" at bounding box center [1176, 125] width 152 height 39
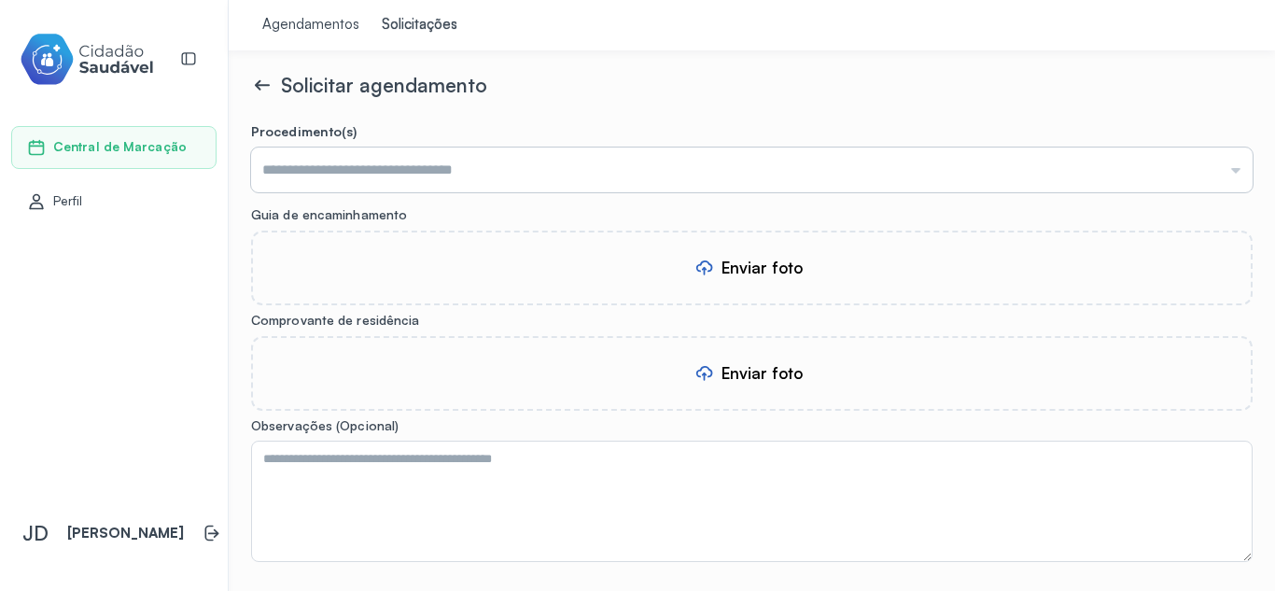
click at [371, 170] on input "text" at bounding box center [752, 169] width 1002 height 45
type input "**********"
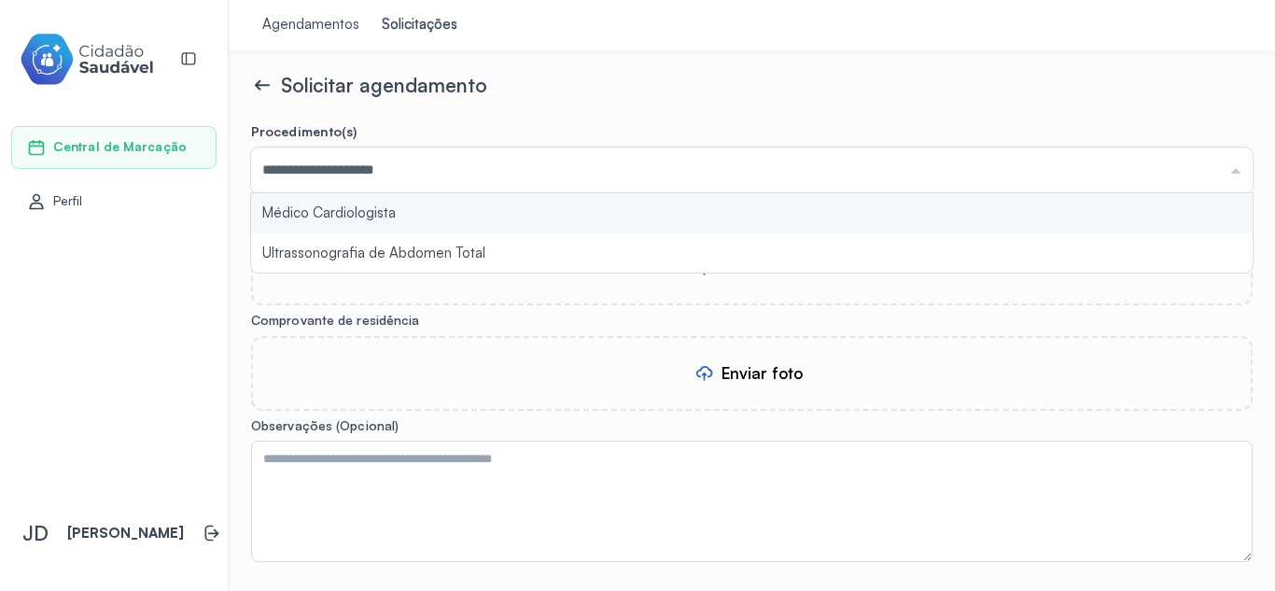
click at [351, 206] on form "**********" at bounding box center [752, 405] width 1002 height 564
click at [747, 281] on div "Enviar foto" at bounding box center [752, 268] width 1002 height 75
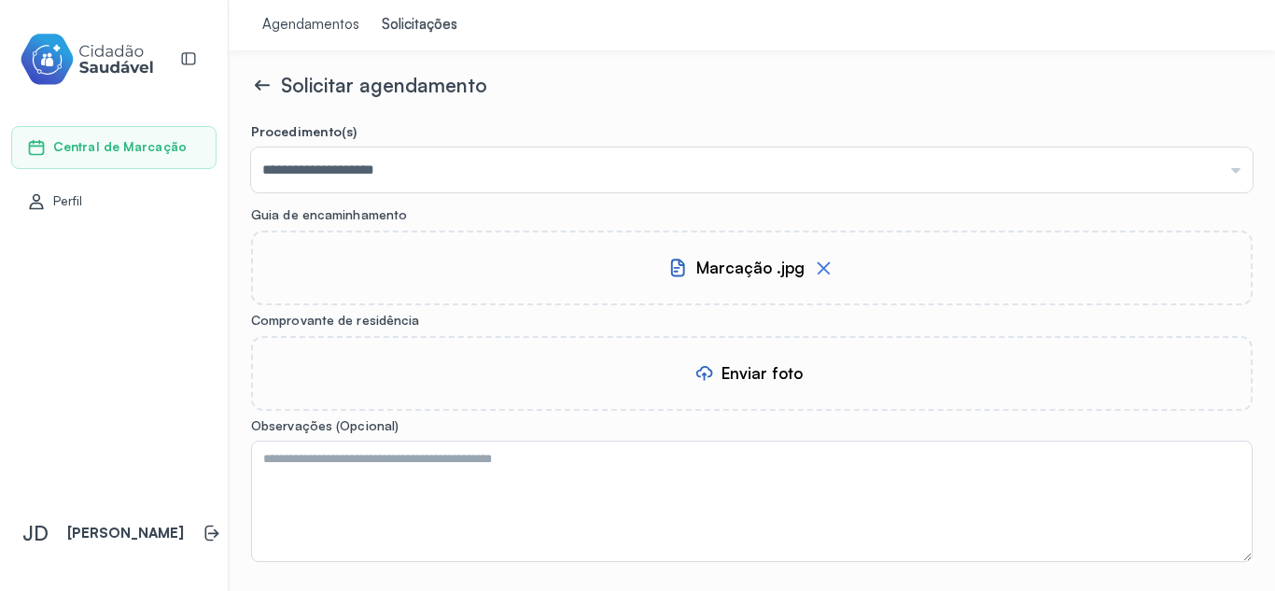
click at [733, 376] on div "Enviar foto" at bounding box center [762, 373] width 81 height 20
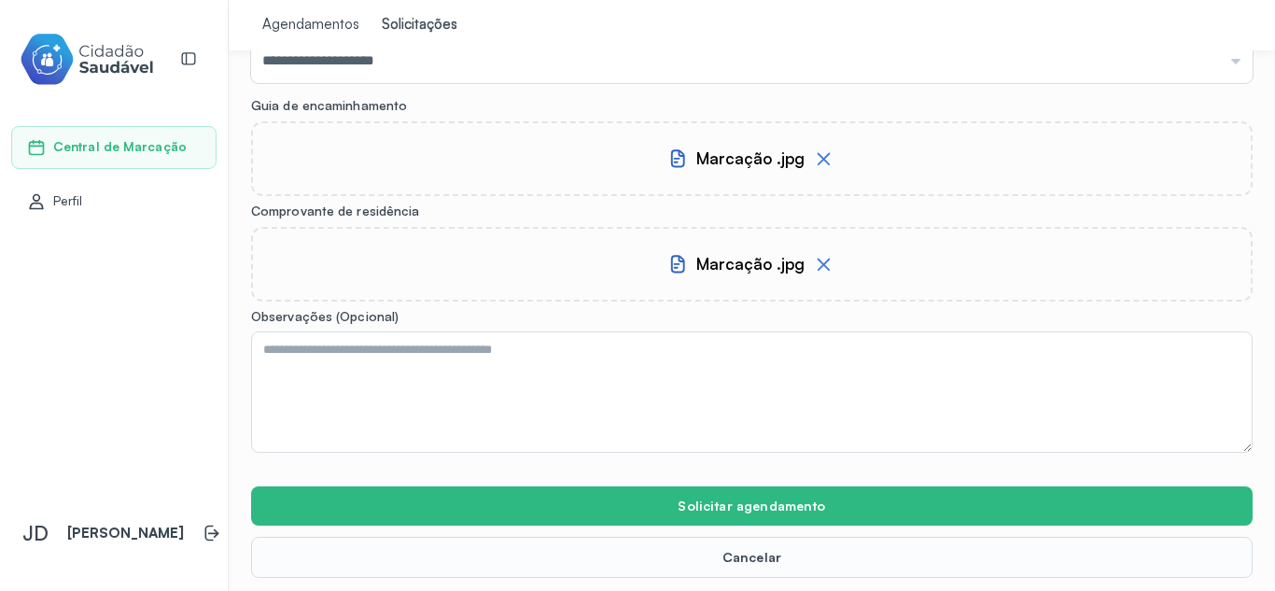
scroll to position [115, 0]
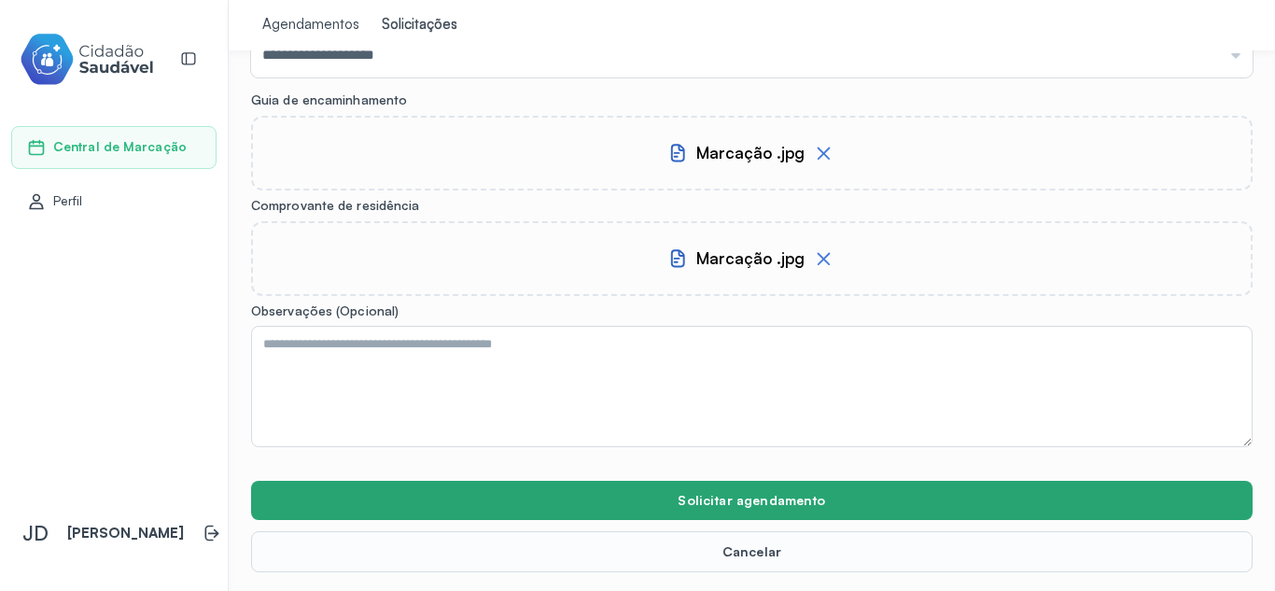
click at [693, 495] on button "Solicitar agendamento" at bounding box center [752, 500] width 1002 height 39
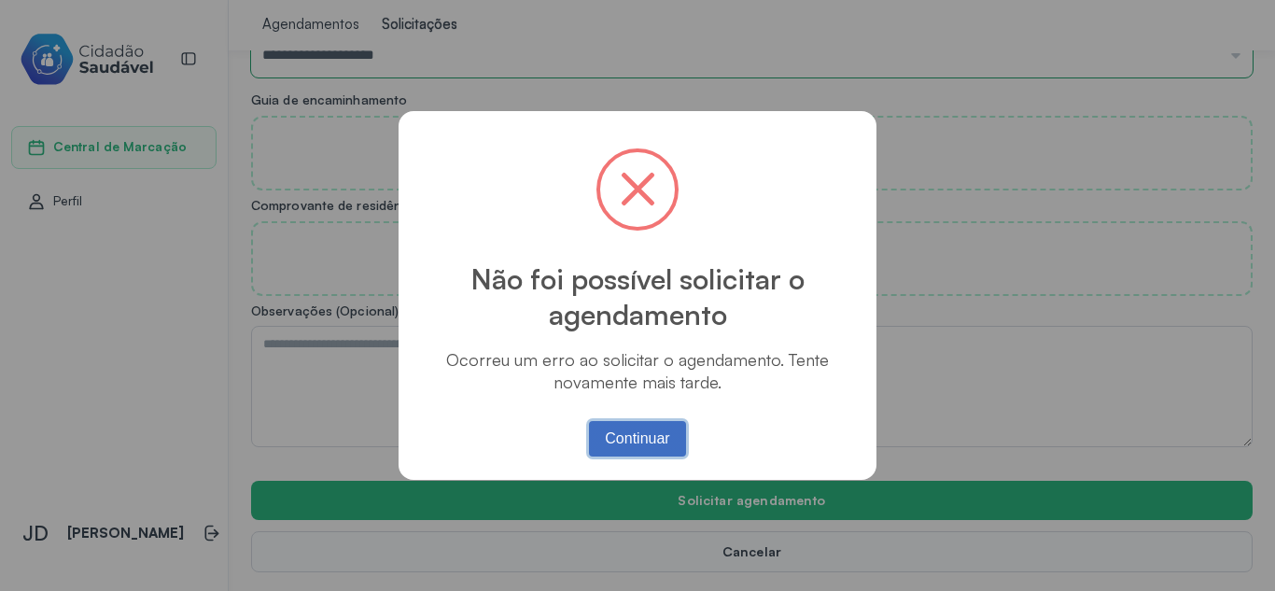
click at [640, 436] on button "Continuar" at bounding box center [638, 438] width 98 height 35
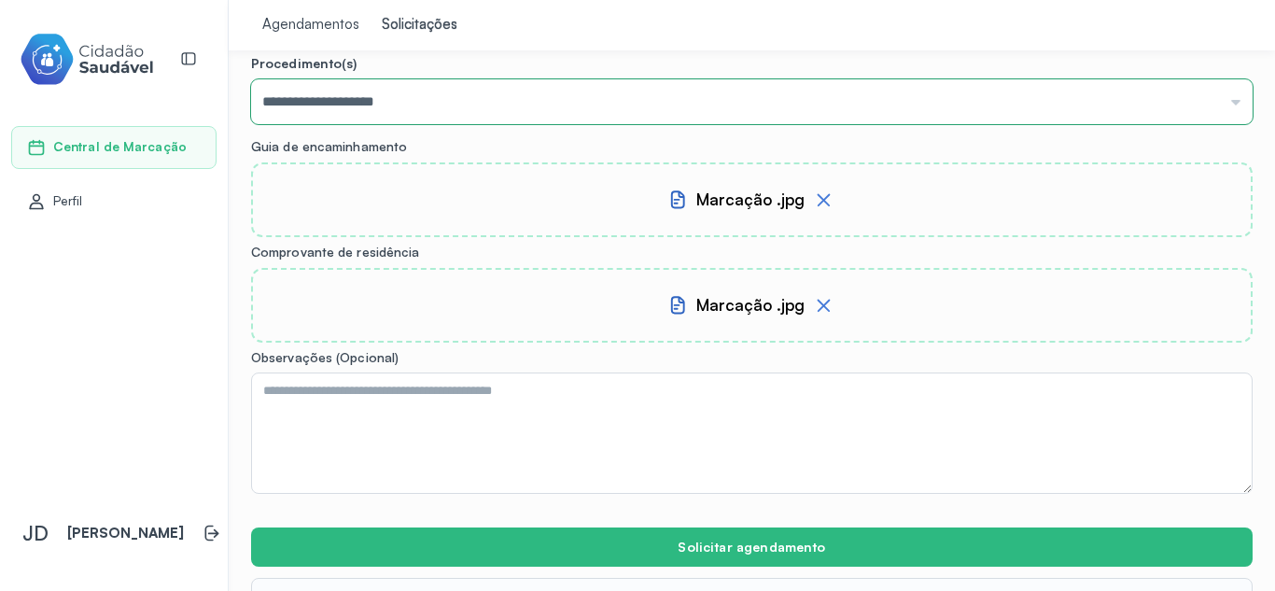
scroll to position [0, 0]
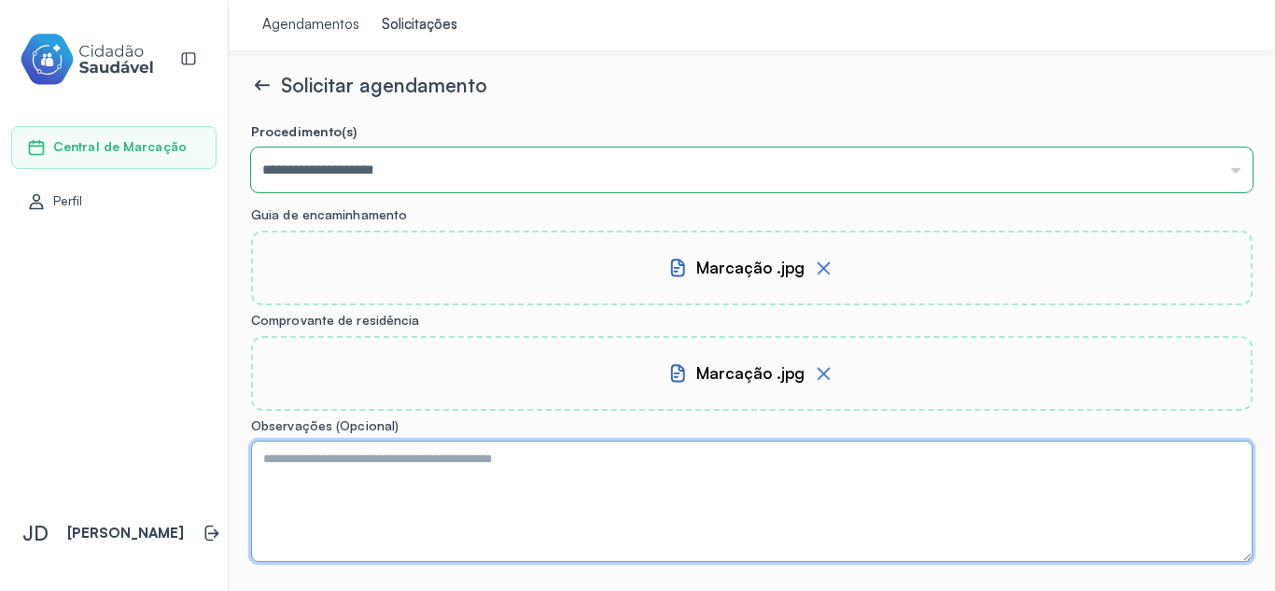
click at [1010, 531] on textarea at bounding box center [752, 501] width 1002 height 121
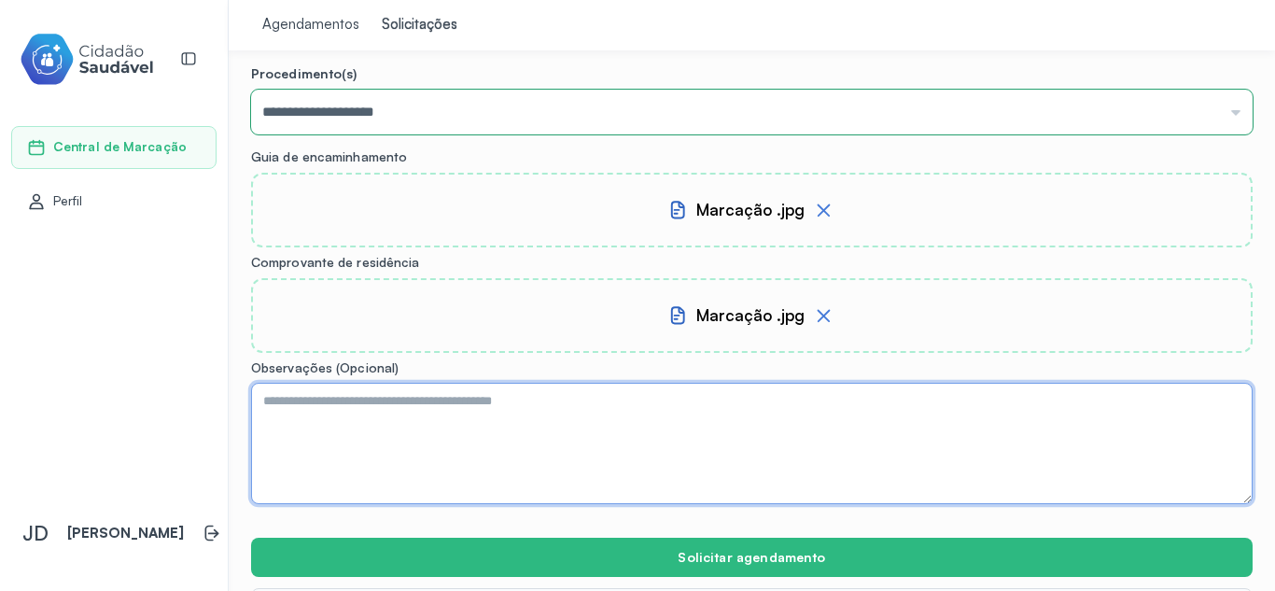
scroll to position [115, 0]
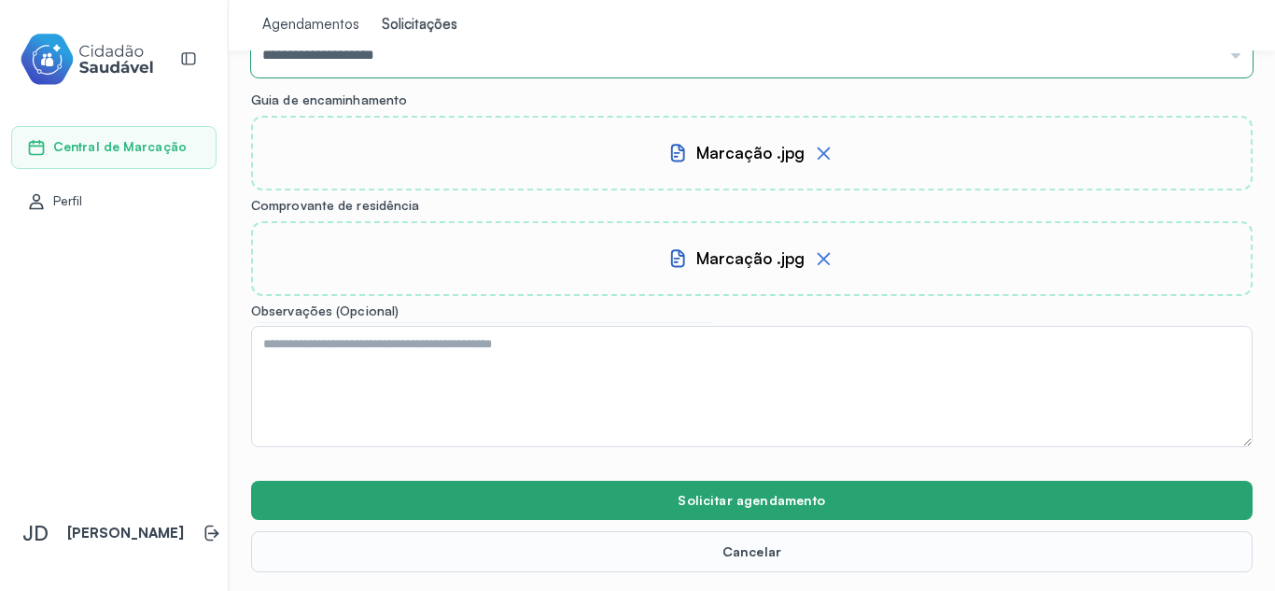
click at [762, 489] on button "Solicitar agendamento" at bounding box center [752, 500] width 1002 height 39
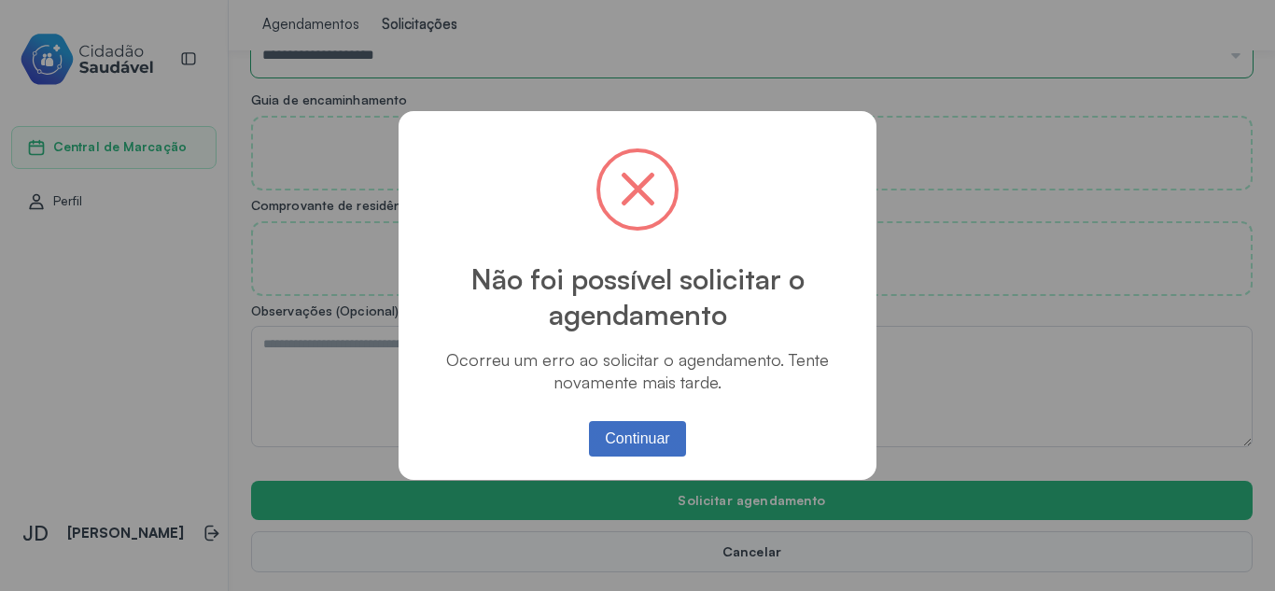
click at [642, 431] on button "Continuar" at bounding box center [638, 438] width 98 height 35
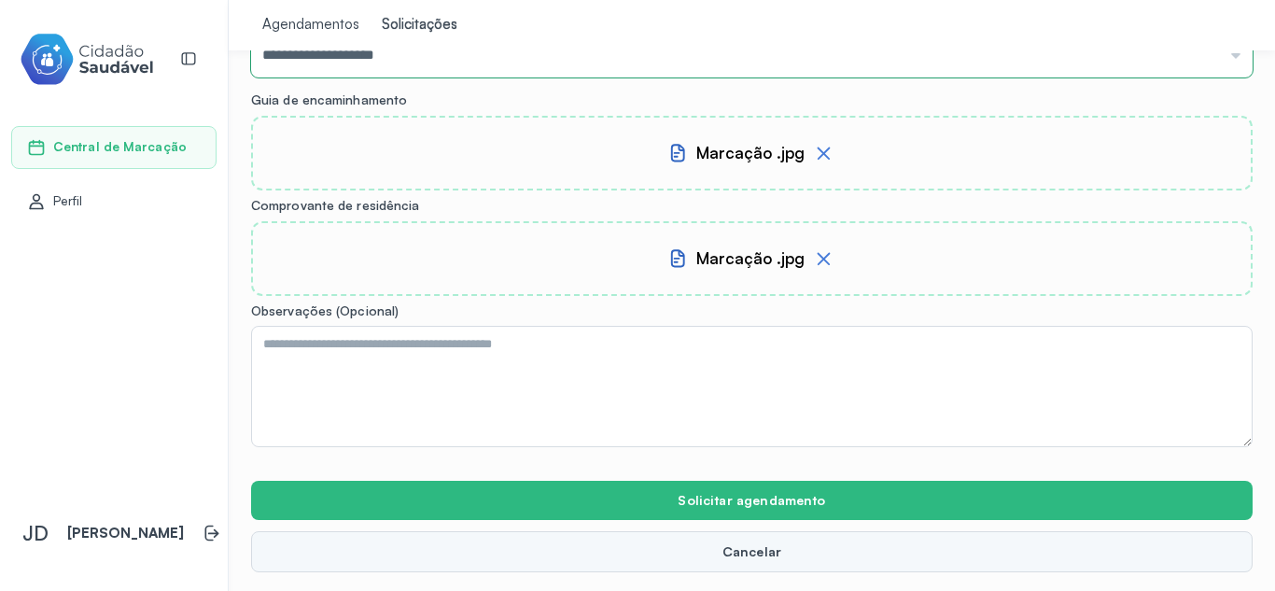
click at [652, 550] on button "Cancelar" at bounding box center [752, 551] width 1002 height 41
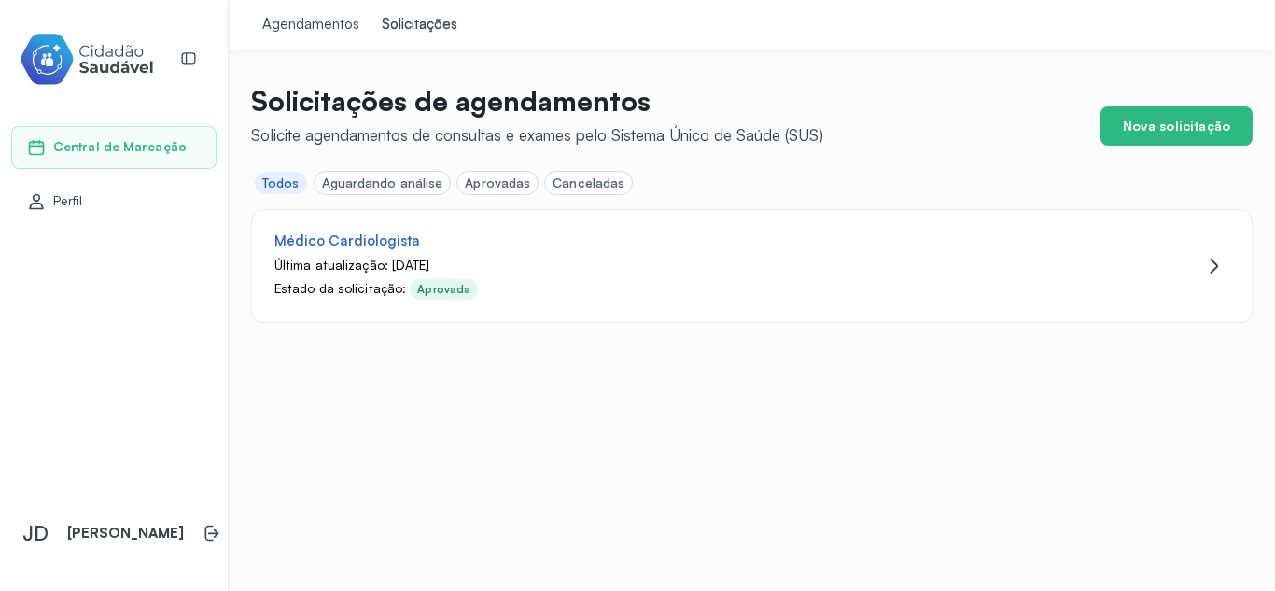
click at [321, 24] on div "Agendamentos" at bounding box center [310, 25] width 97 height 19
